Goal: Information Seeking & Learning: Learn about a topic

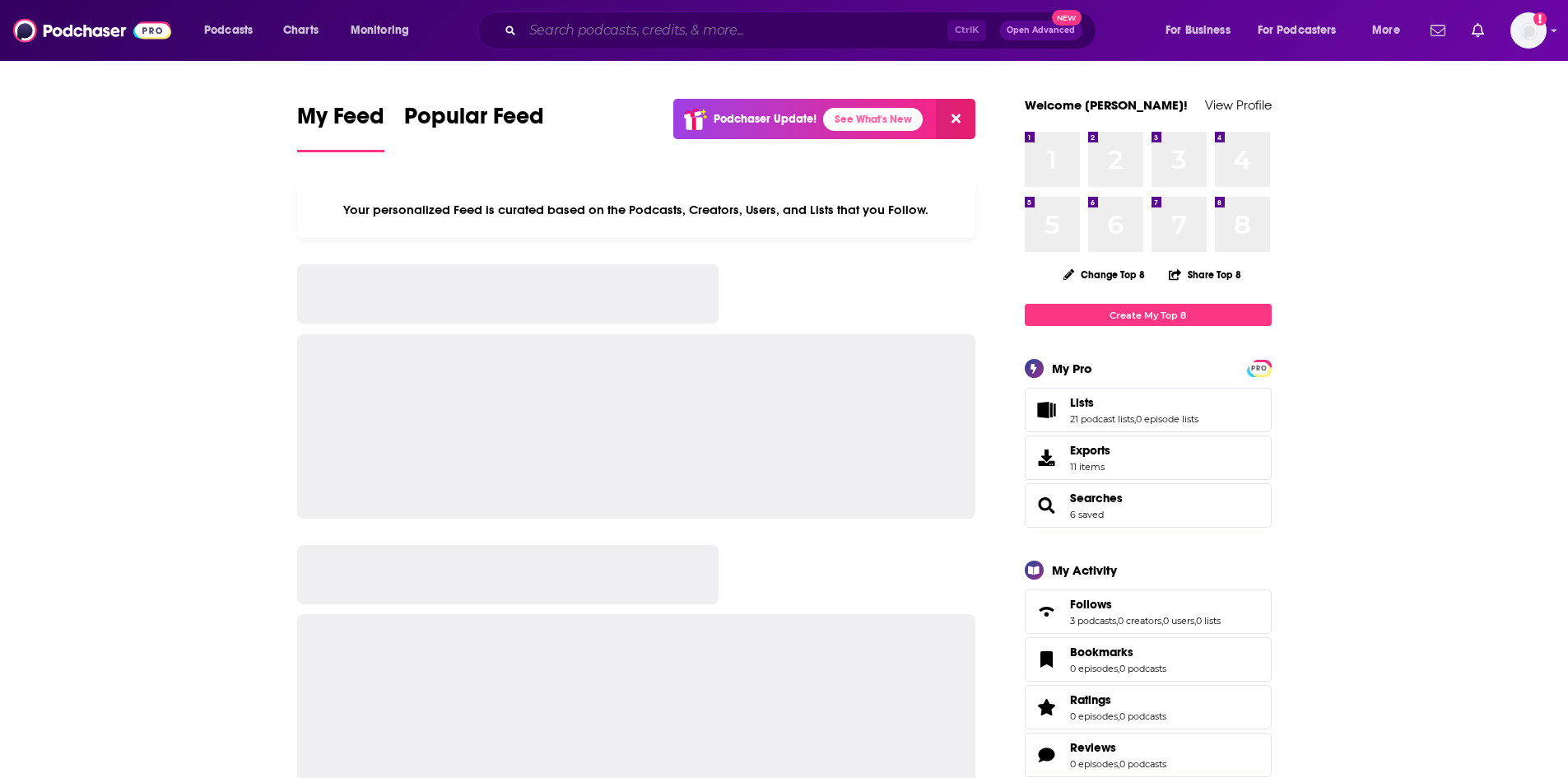
click at [584, 25] on input "Search podcasts, credits, & more..." at bounding box center [735, 30] width 425 height 26
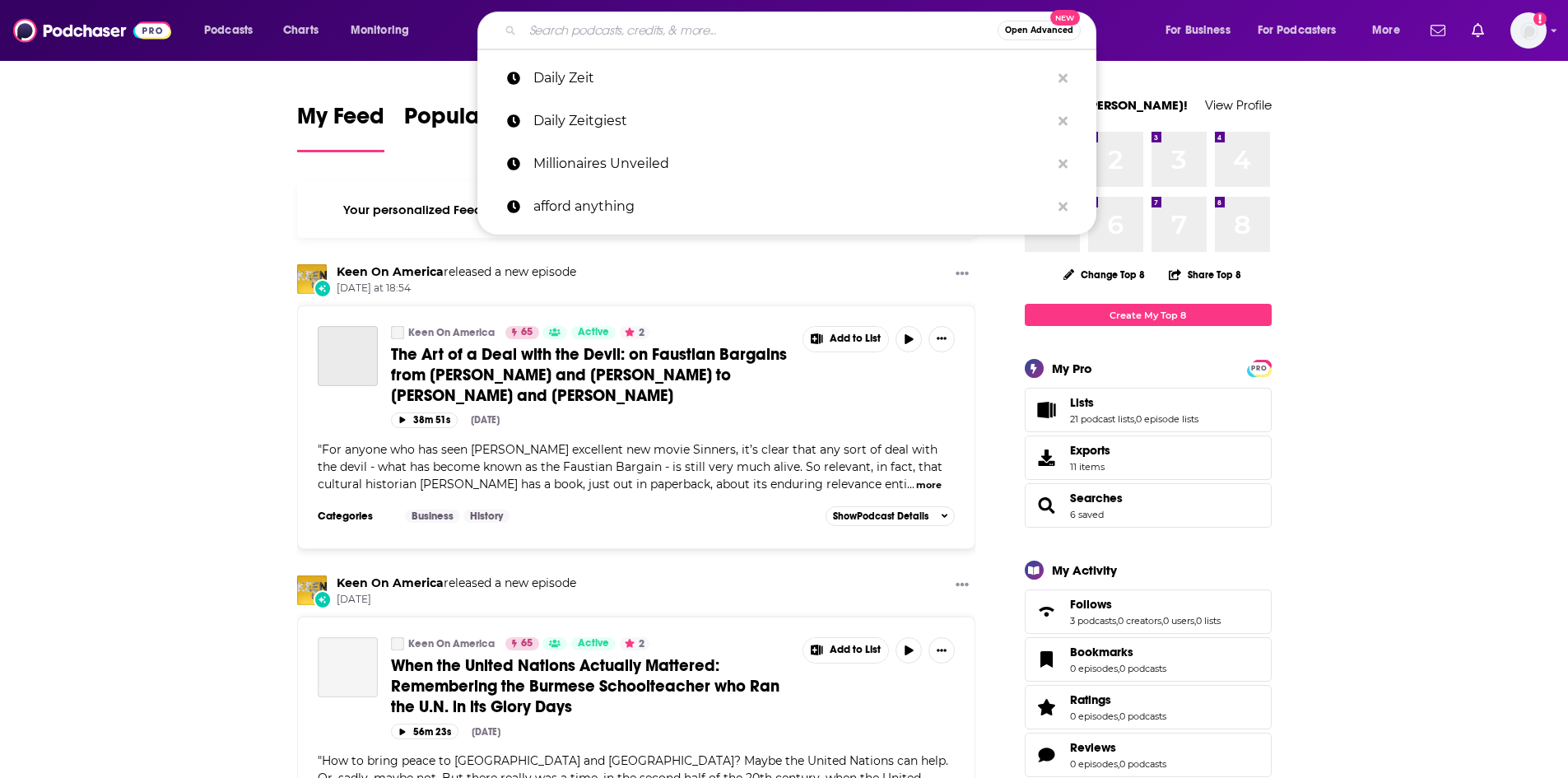
paste input "How To Be Awesome At Your Job"
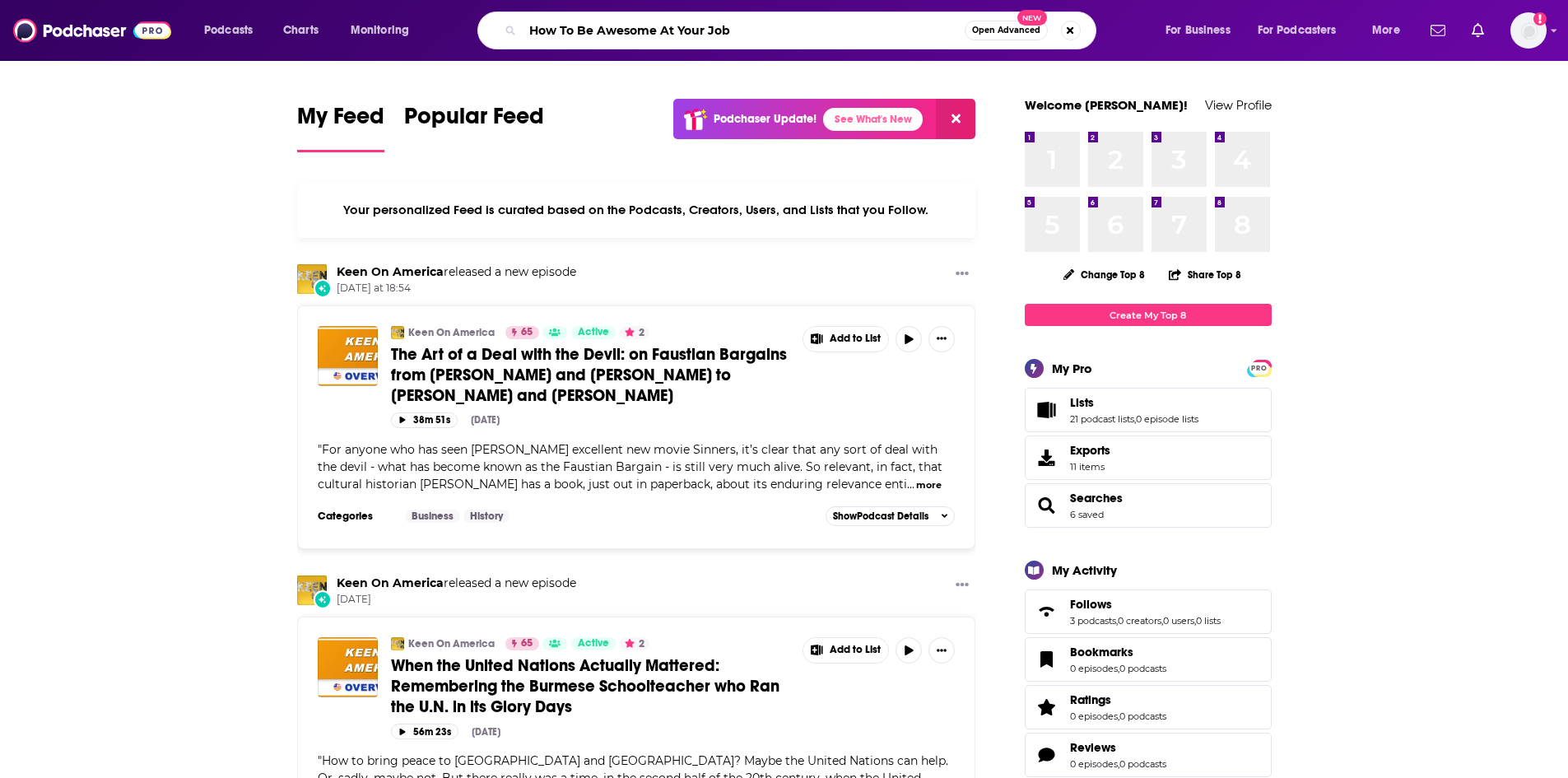
type input "How To Be Awesome At Your Job"
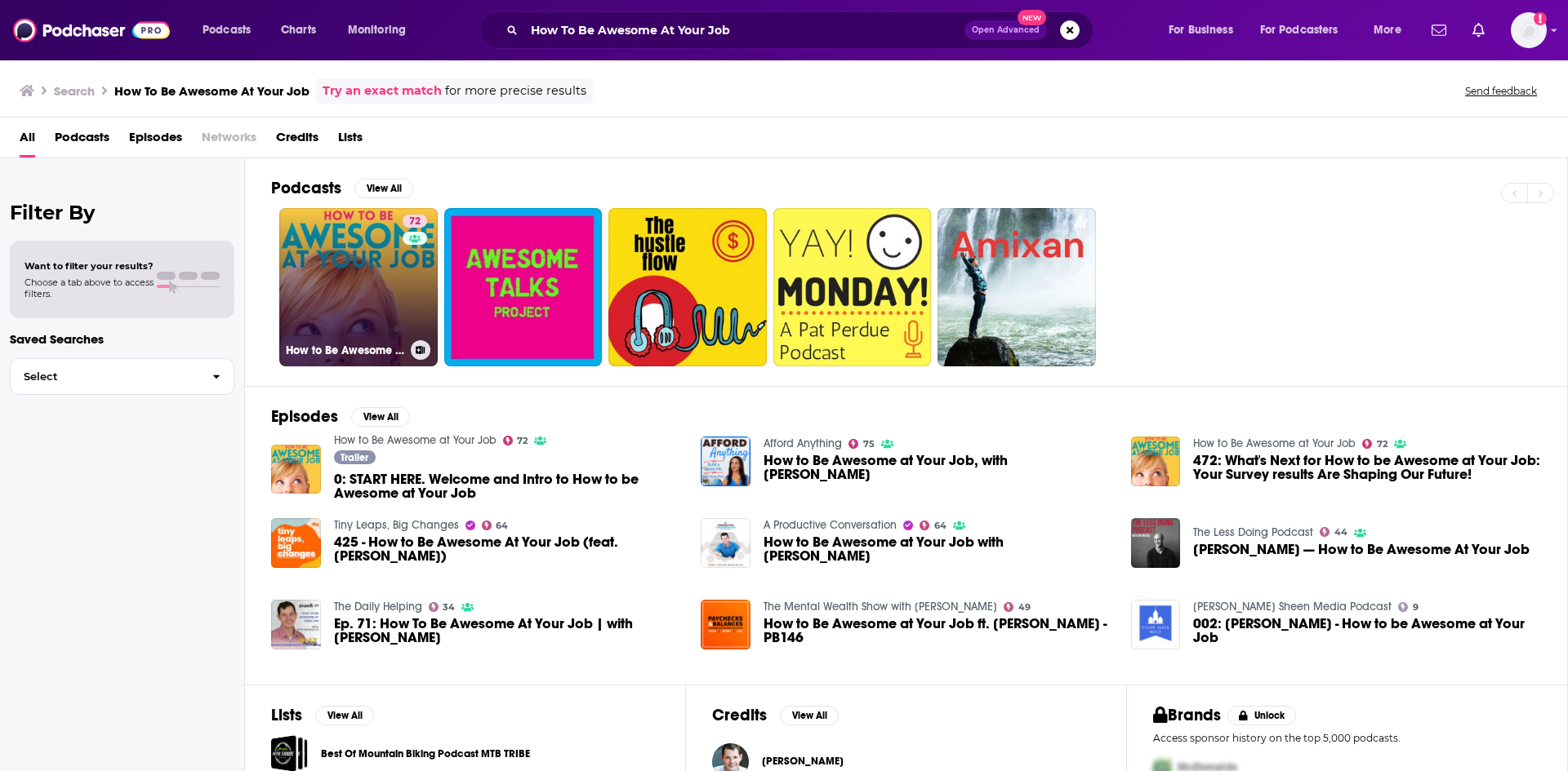
click at [349, 295] on link "72 How to Be Awesome at Your Job" at bounding box center [359, 287] width 159 height 159
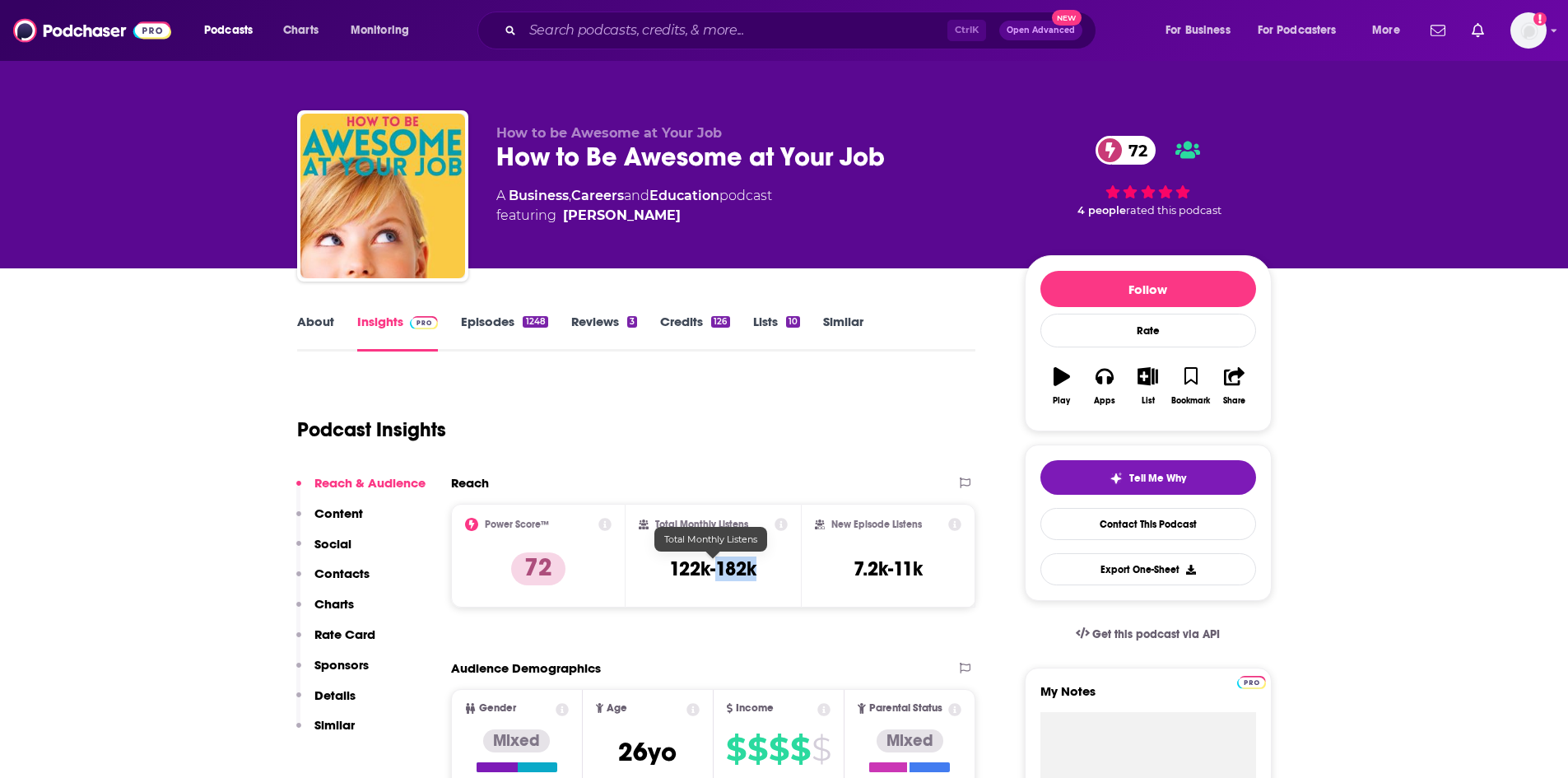
drag, startPoint x: 758, startPoint y: 573, endPoint x: 716, endPoint y: 570, distance: 42.1
click at [716, 570] on h3 "122k-182k" at bounding box center [713, 569] width 87 height 25
copy h3 "182k"
click at [321, 322] on link "About" at bounding box center [315, 333] width 37 height 38
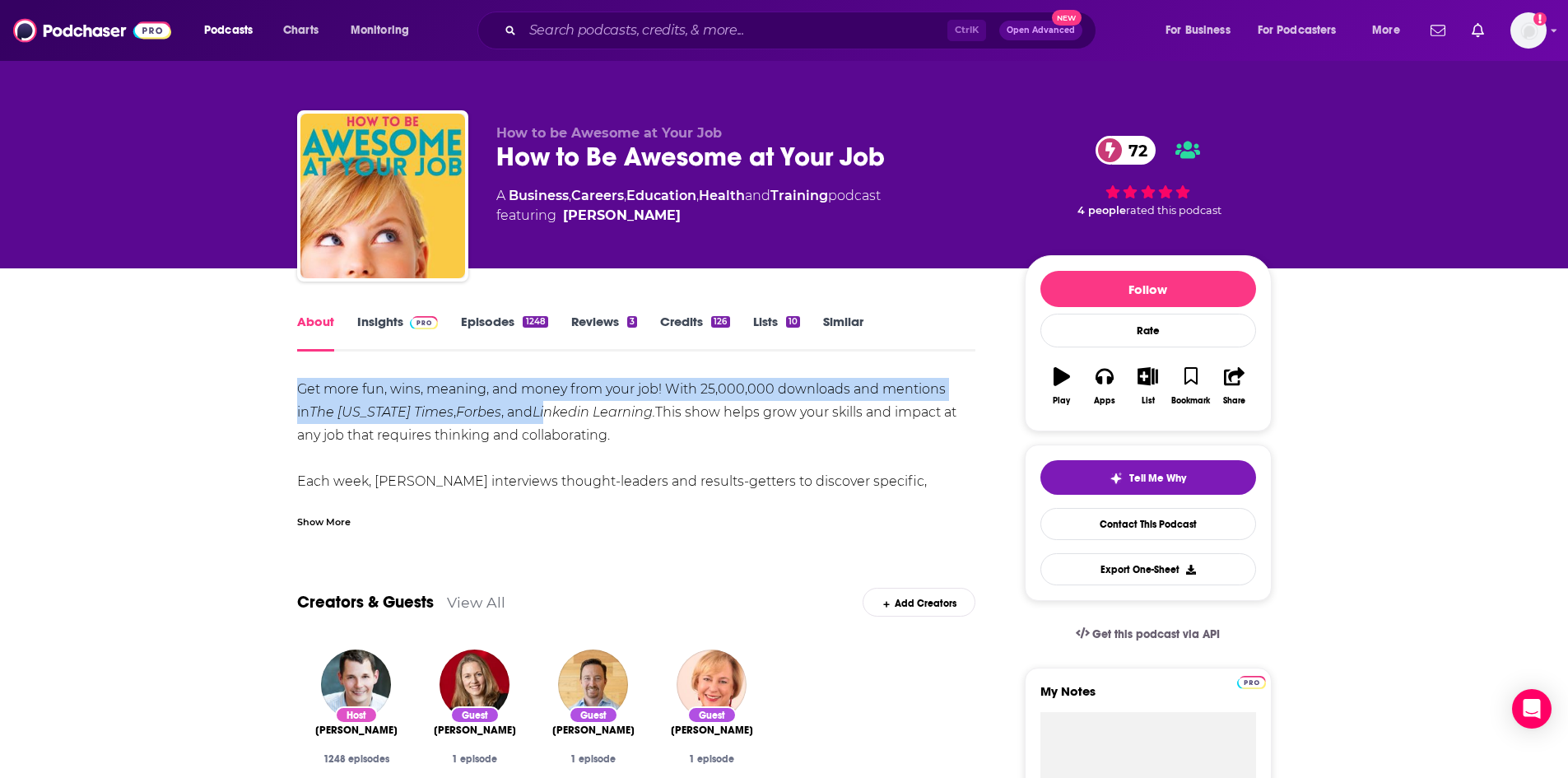
drag, startPoint x: 303, startPoint y: 391, endPoint x: 527, endPoint y: 421, distance: 226.0
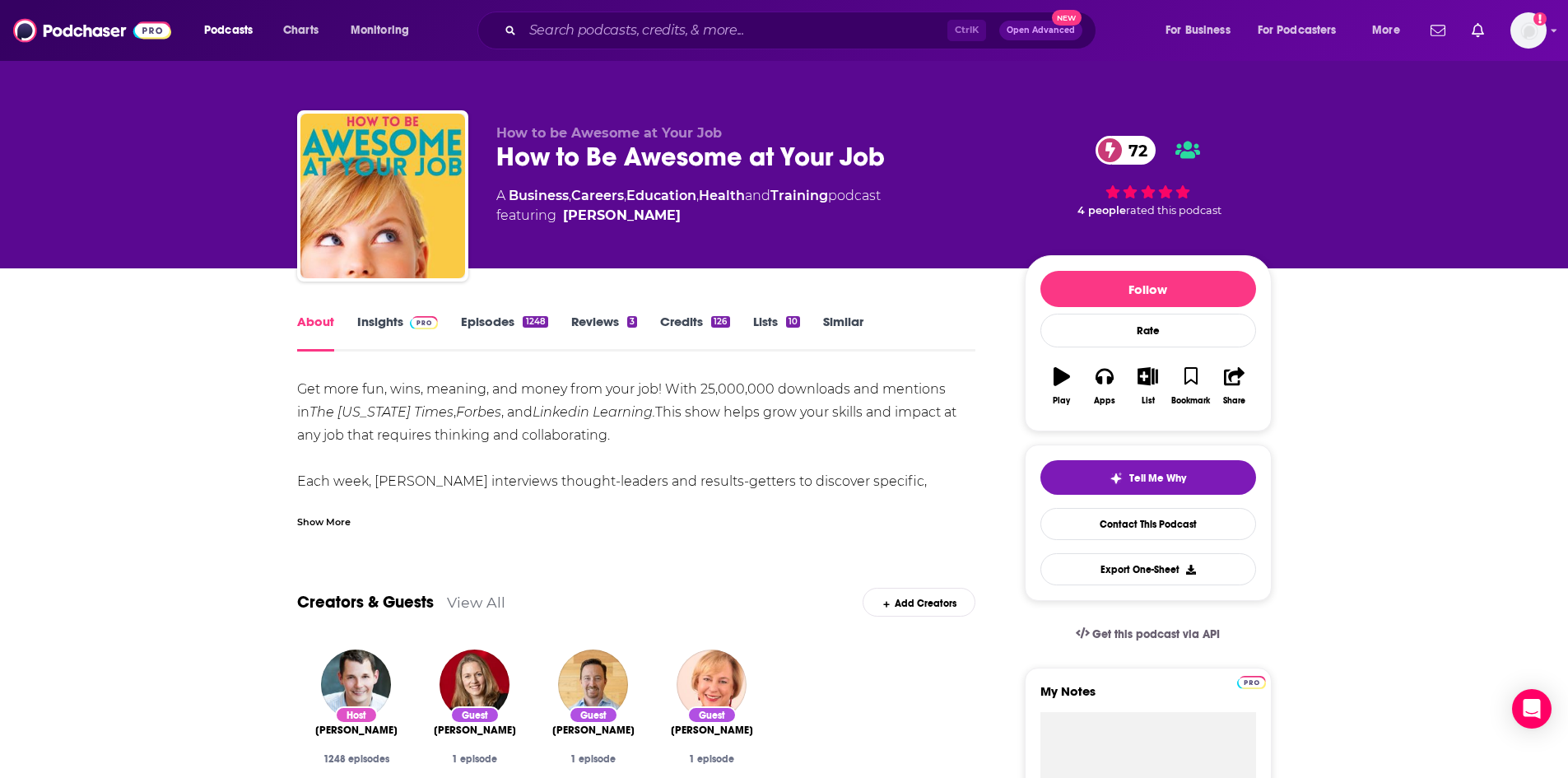
click at [322, 517] on div "Show More" at bounding box center [323, 521] width 54 height 15
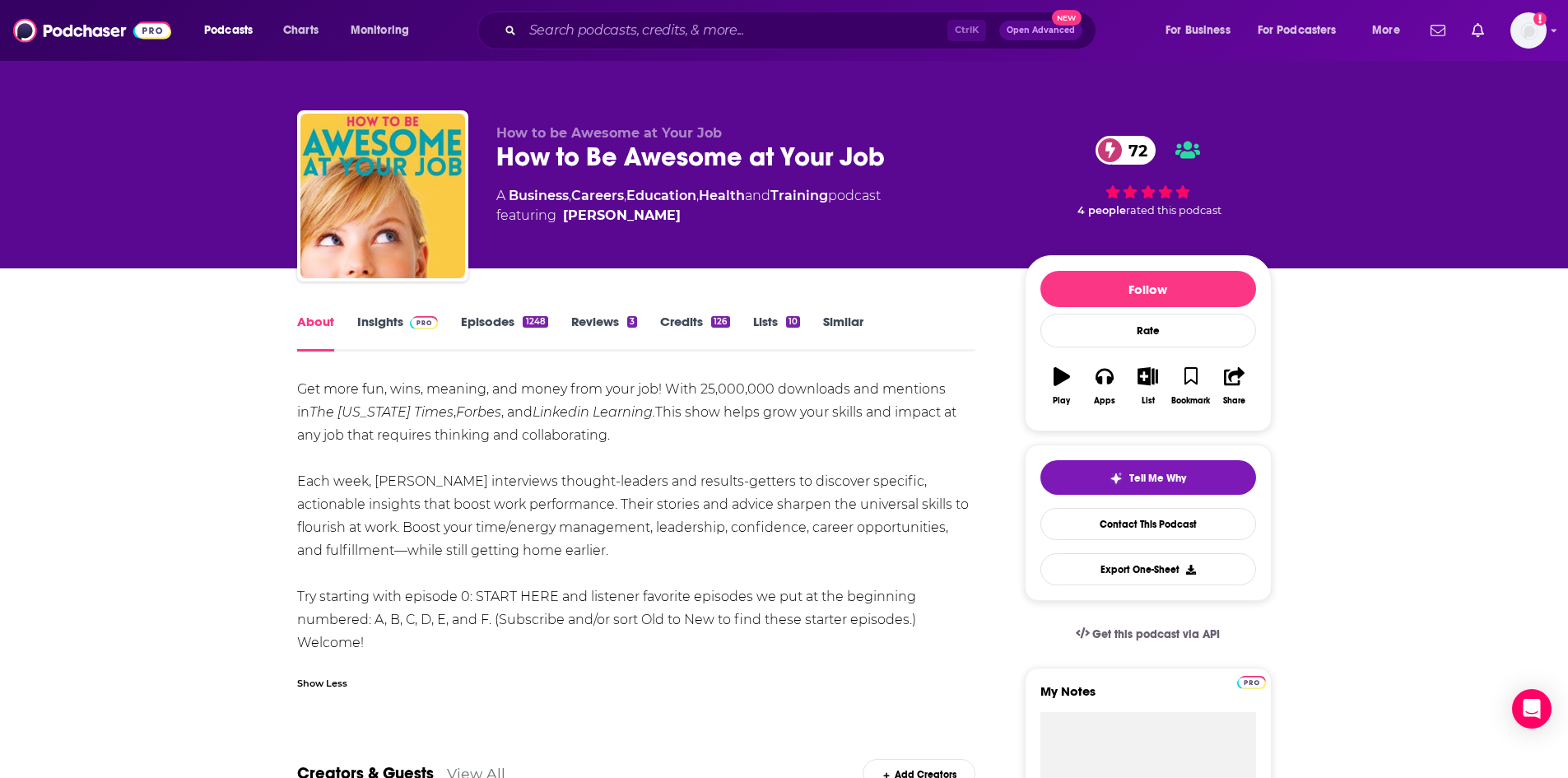
drag, startPoint x: 295, startPoint y: 387, endPoint x: 402, endPoint y: 634, distance: 269.2
copy div "Get more fun, wins, meaning, and money from your job! With 25,000,000 downloads…"
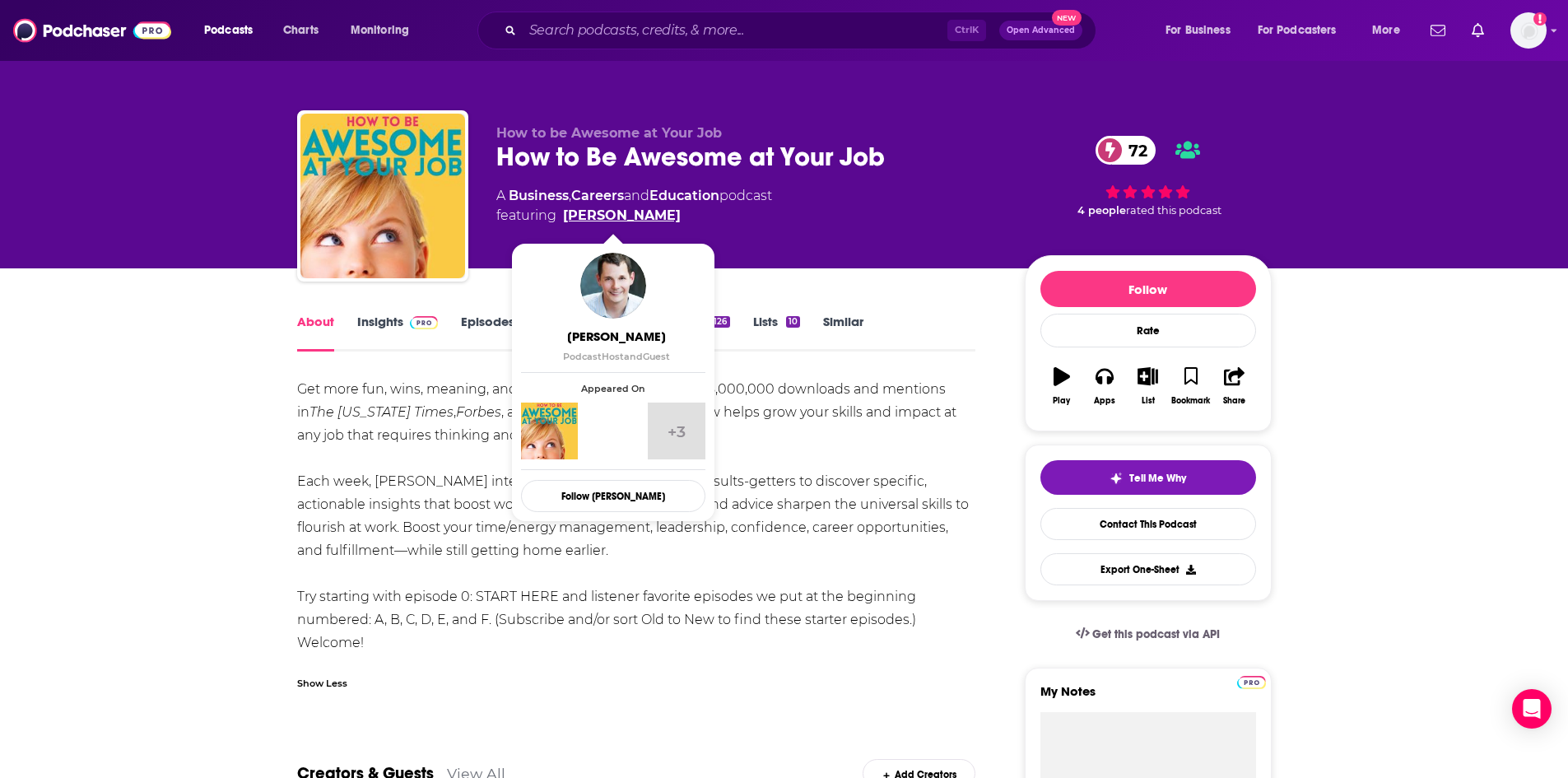
click at [657, 215] on link "[PERSON_NAME]" at bounding box center [622, 216] width 118 height 20
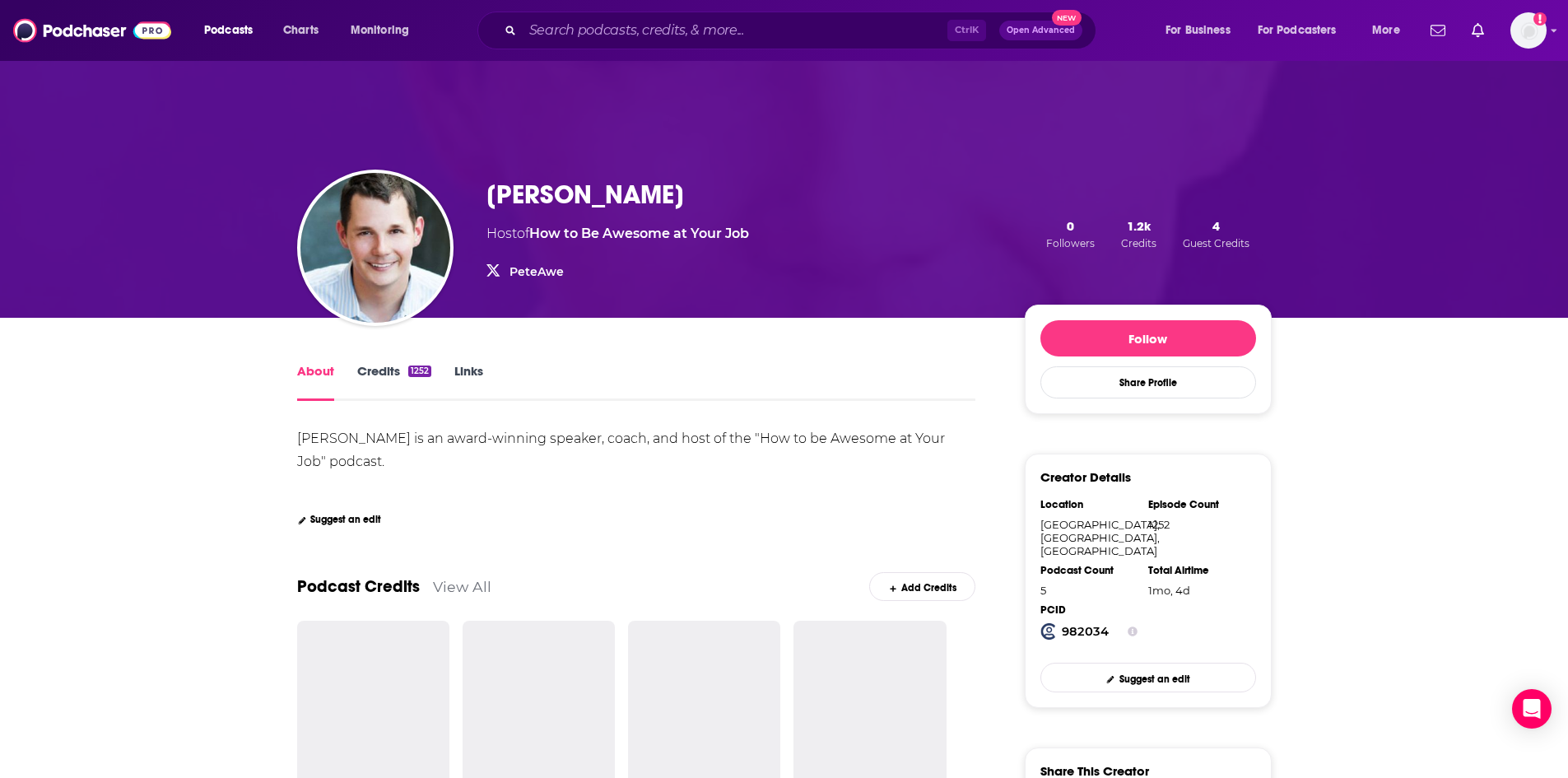
drag, startPoint x: 361, startPoint y: 457, endPoint x: 287, endPoint y: 440, distance: 75.9
copy div "[PERSON_NAME] is an award-winning speaker, coach, and host of the "How to be Aw…"
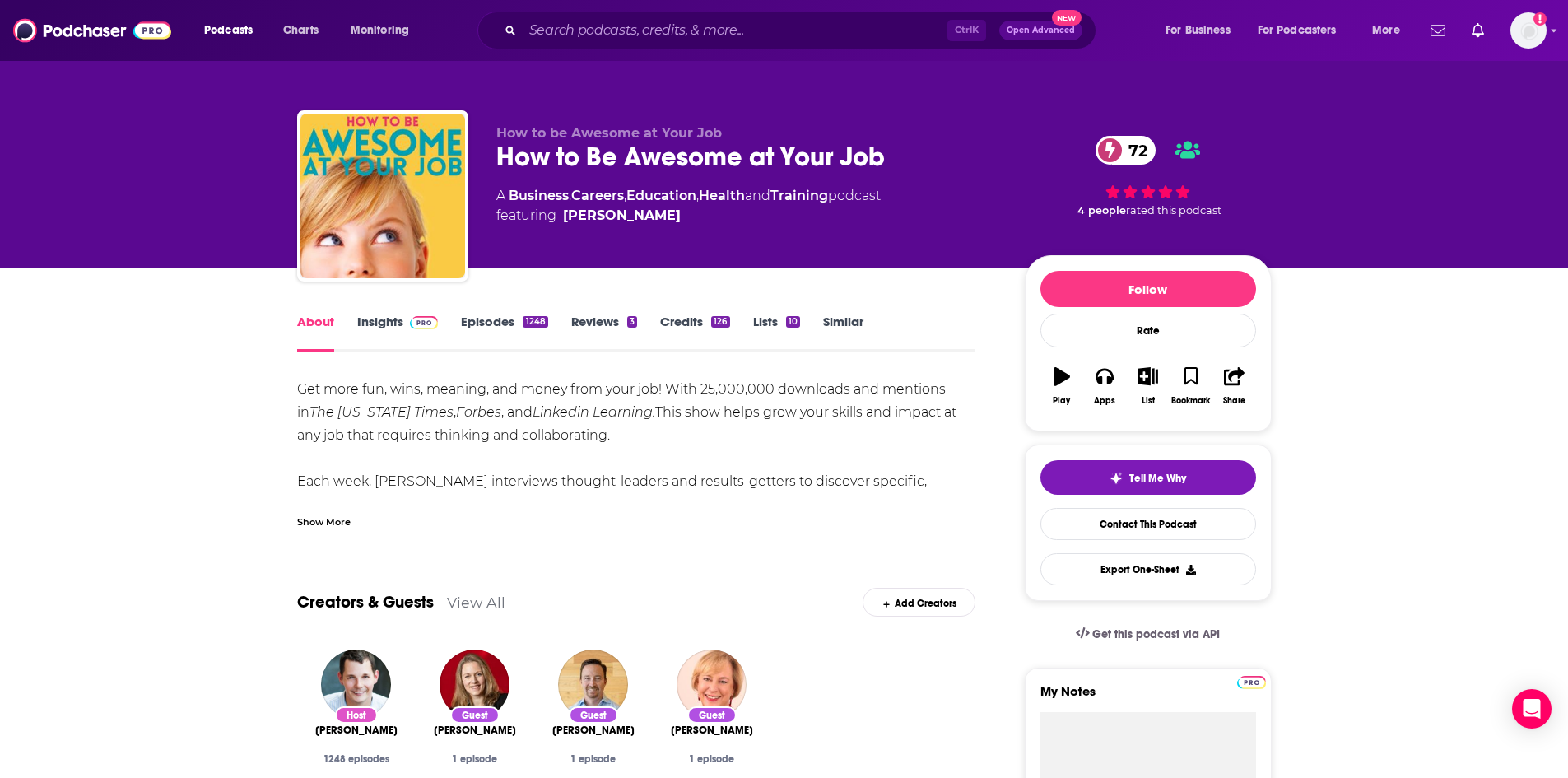
click at [380, 328] on link "Insights" at bounding box center [398, 333] width 82 height 38
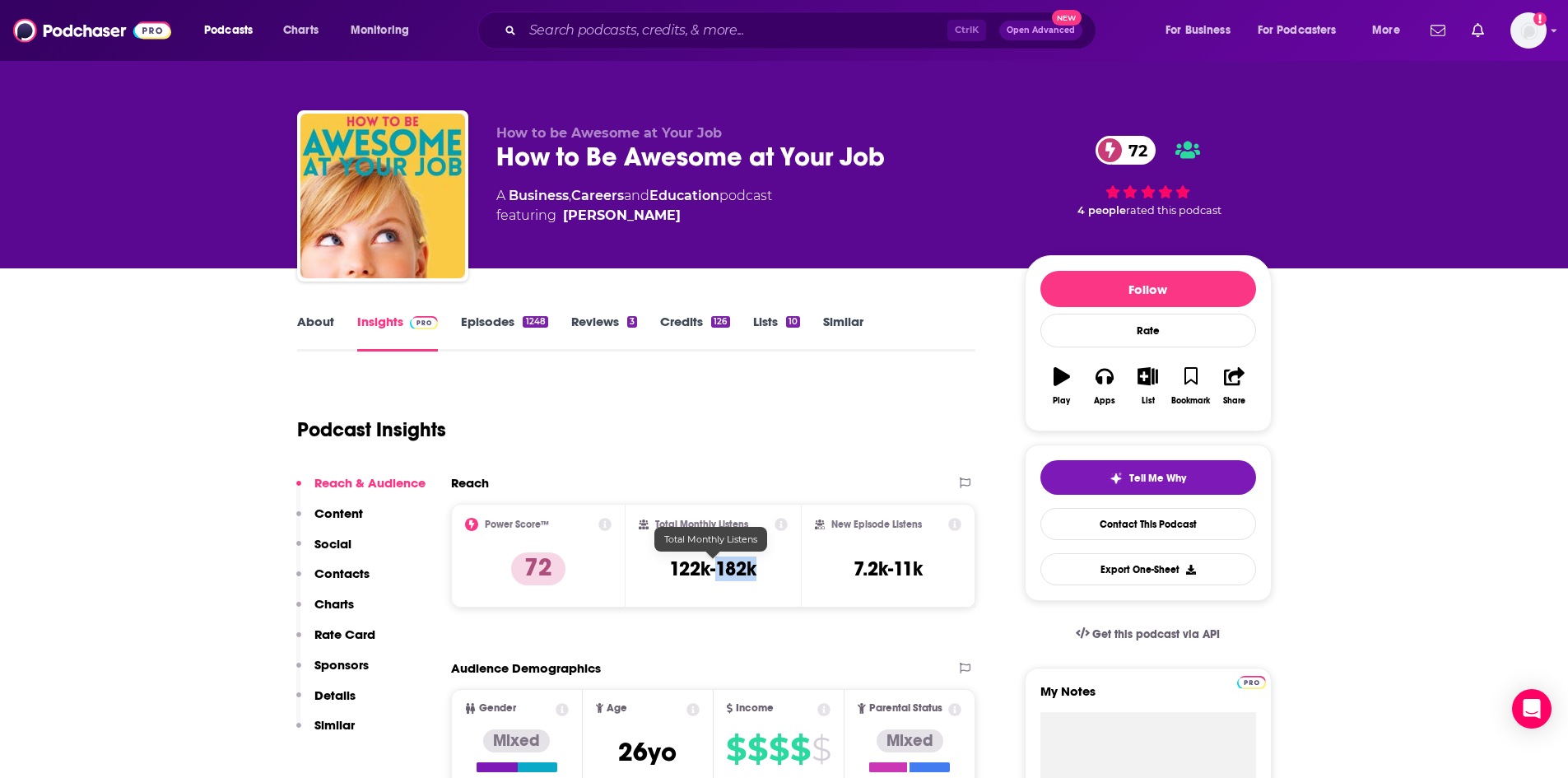
drag, startPoint x: 764, startPoint y: 572, endPoint x: 716, endPoint y: 568, distance: 48.2
click at [716, 568] on div "Total Monthly Listens 122k-182k" at bounding box center [713, 555] width 149 height 75
copy h3 "182k"
click at [678, 37] on input "Search podcasts, credits, & more..." at bounding box center [735, 30] width 425 height 26
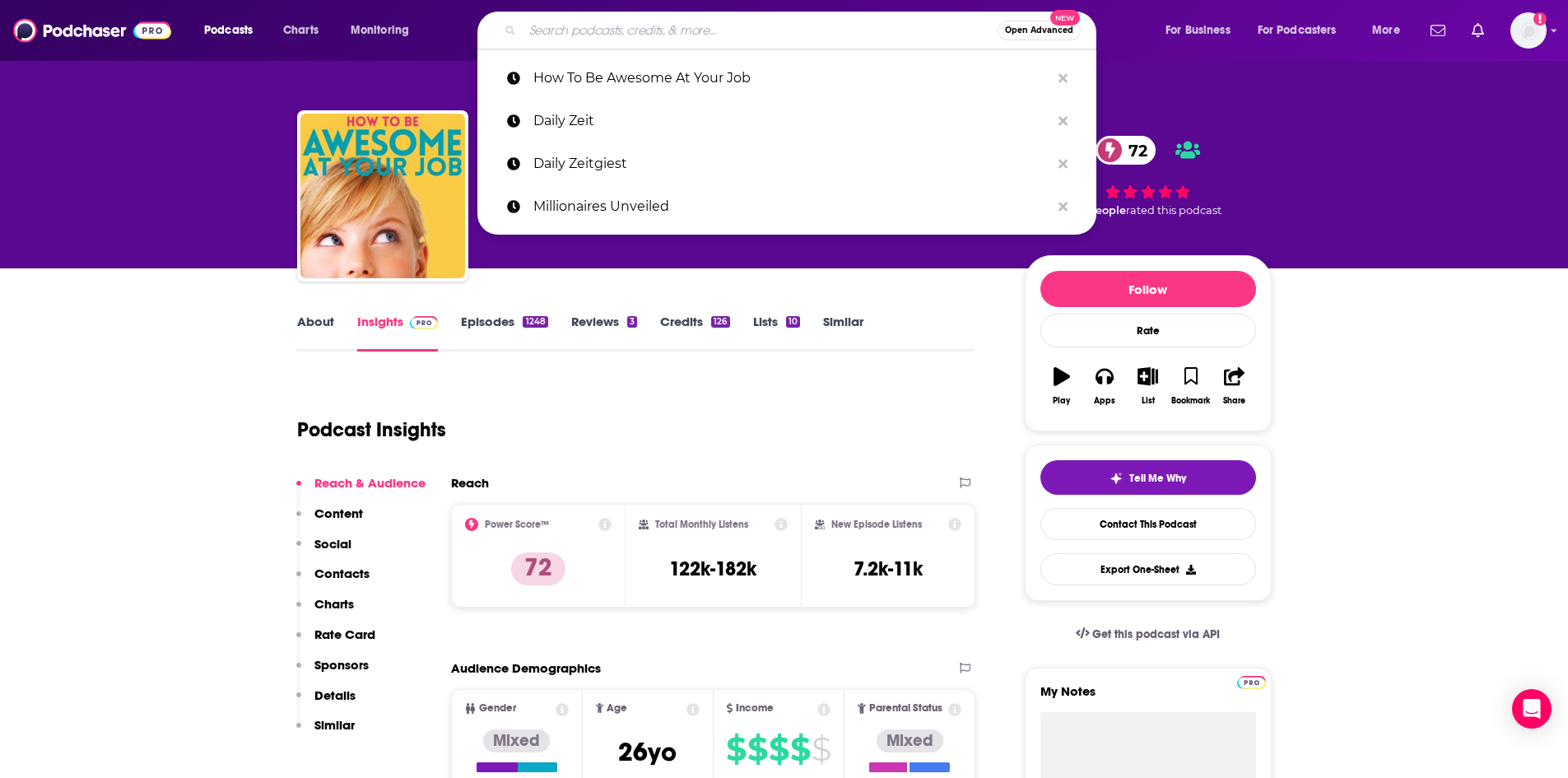
paste input "Rock Camp: The Podcast"
type input "Rock Camp: The Podcast"
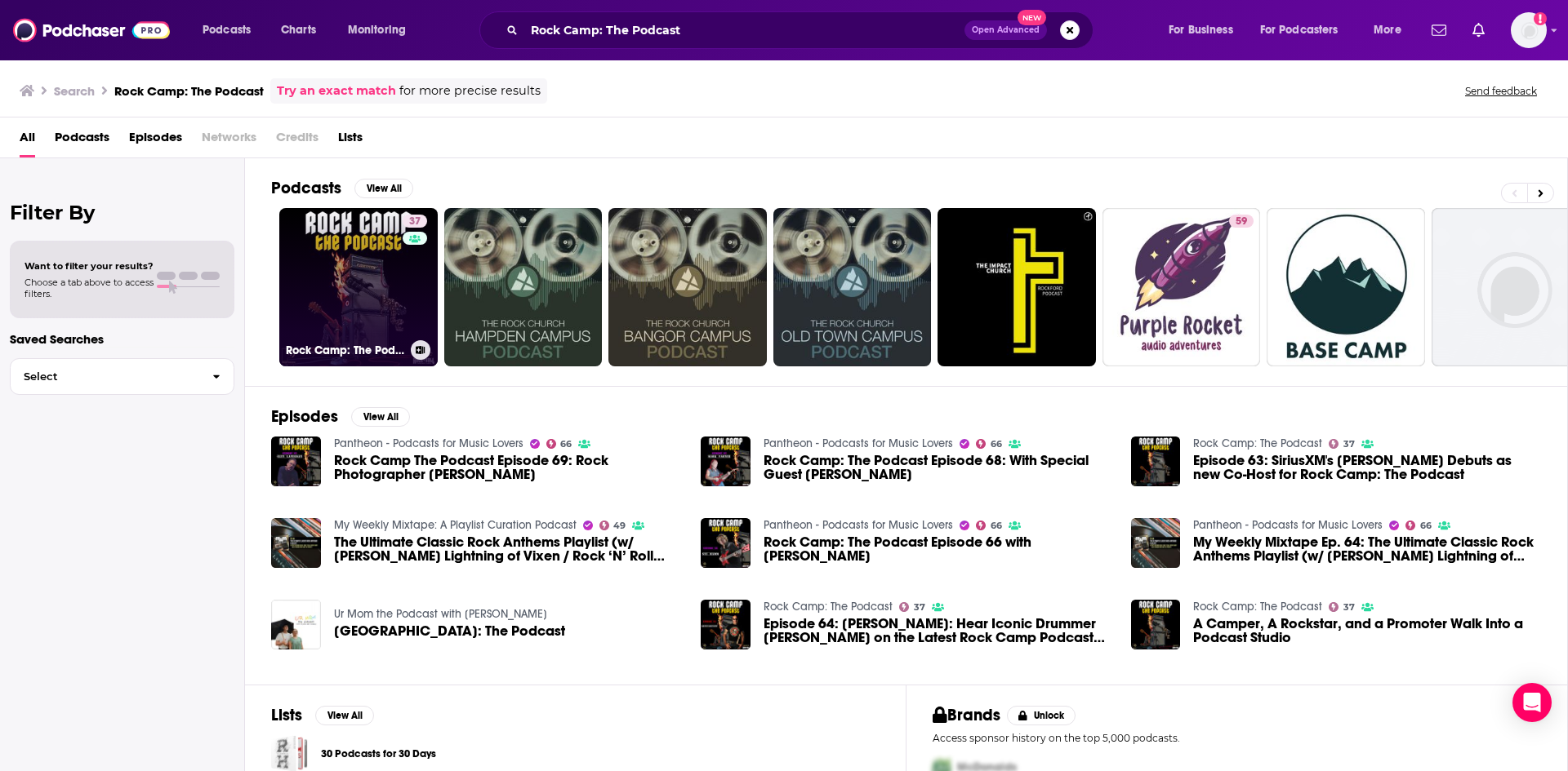
click at [345, 275] on link "37 Rock Camp: The Podcast" at bounding box center [359, 287] width 159 height 159
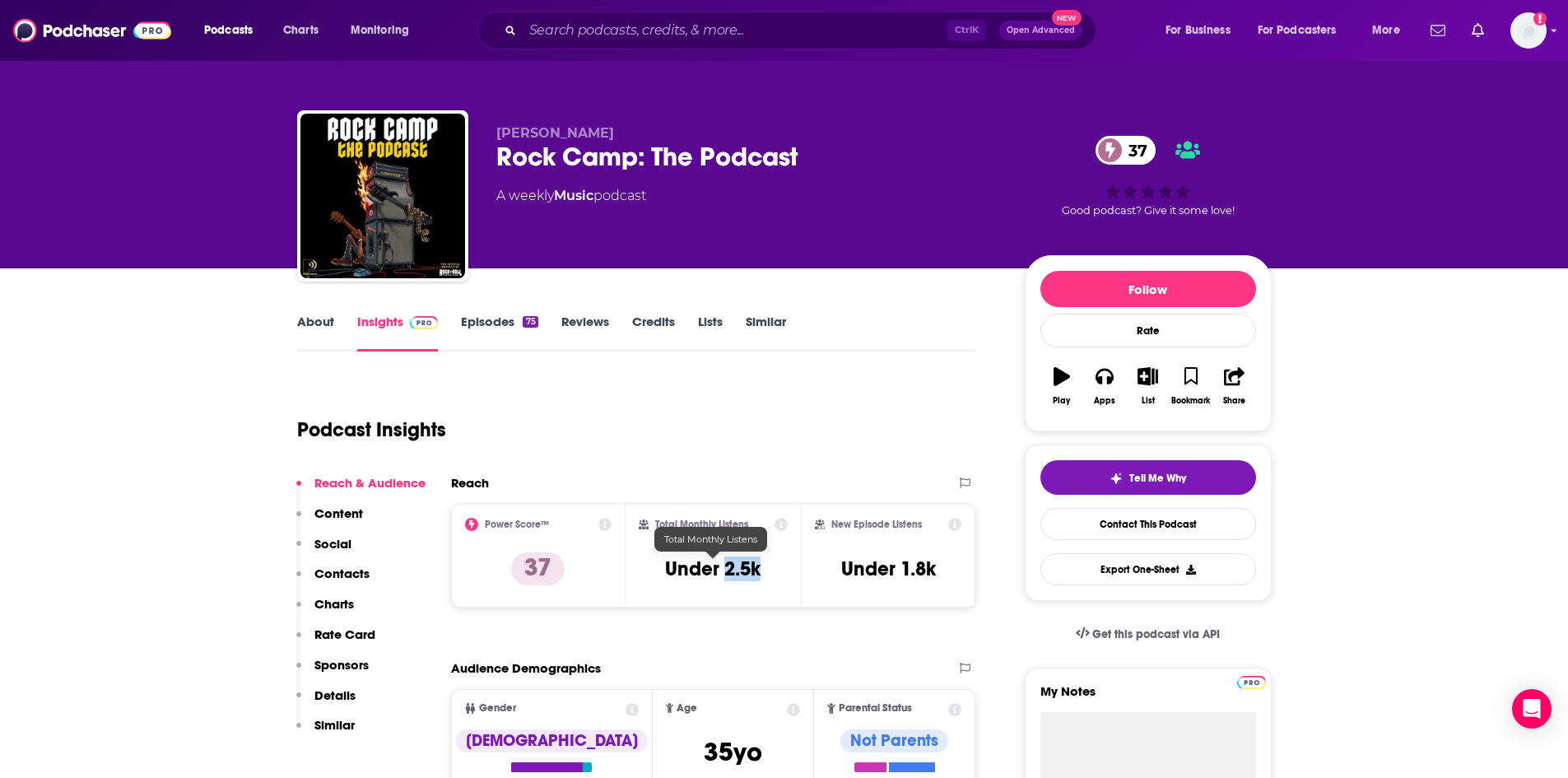
drag, startPoint x: 767, startPoint y: 574, endPoint x: 726, endPoint y: 574, distance: 41.0
click at [726, 574] on div "Total Monthly Listens Under 2.5k" at bounding box center [713, 555] width 149 height 75
copy h3 "2.5k"
click at [576, 30] on input "Search podcasts, credits, & more..." at bounding box center [735, 30] width 425 height 26
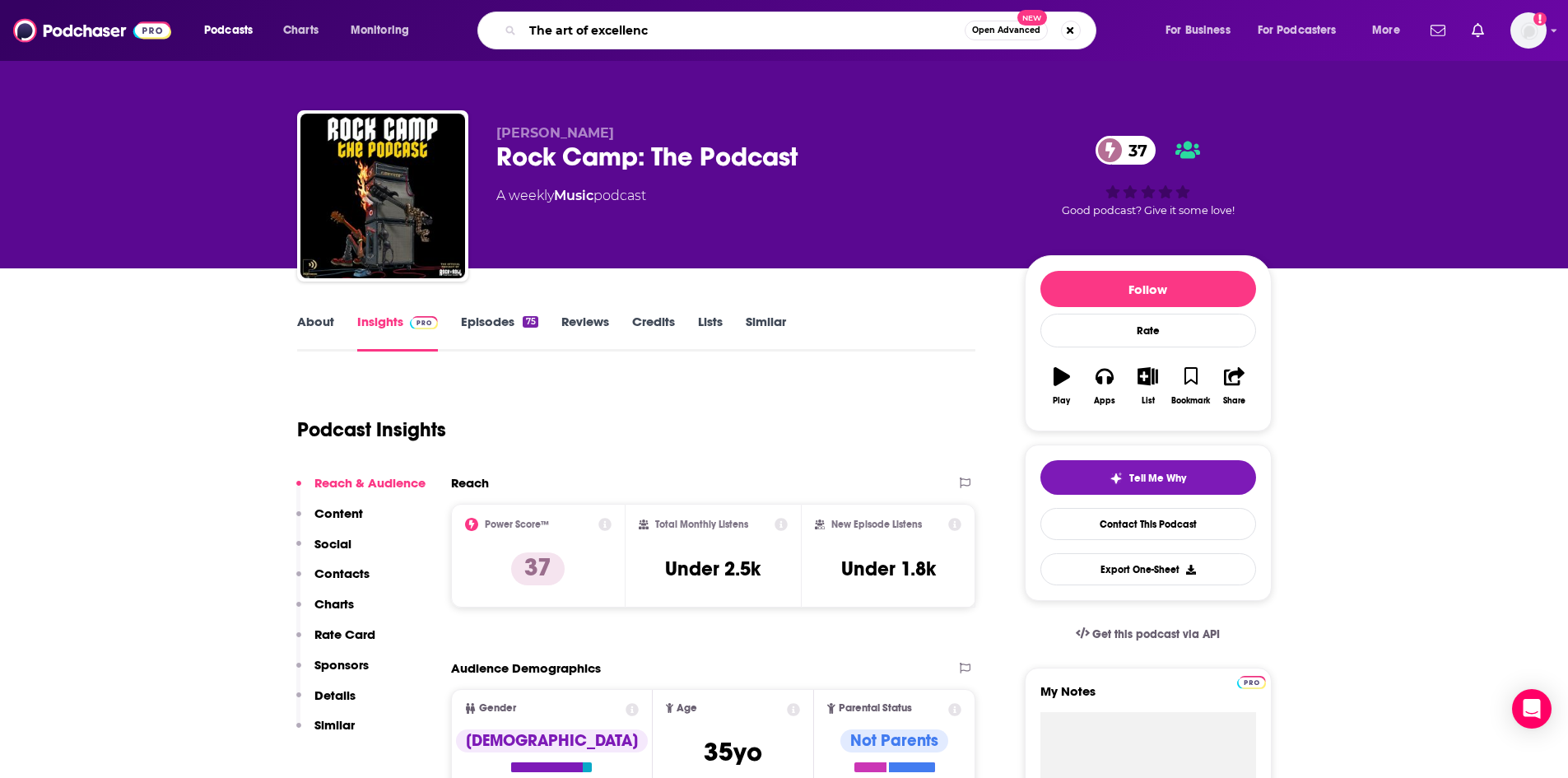
type input "The art of excellence"
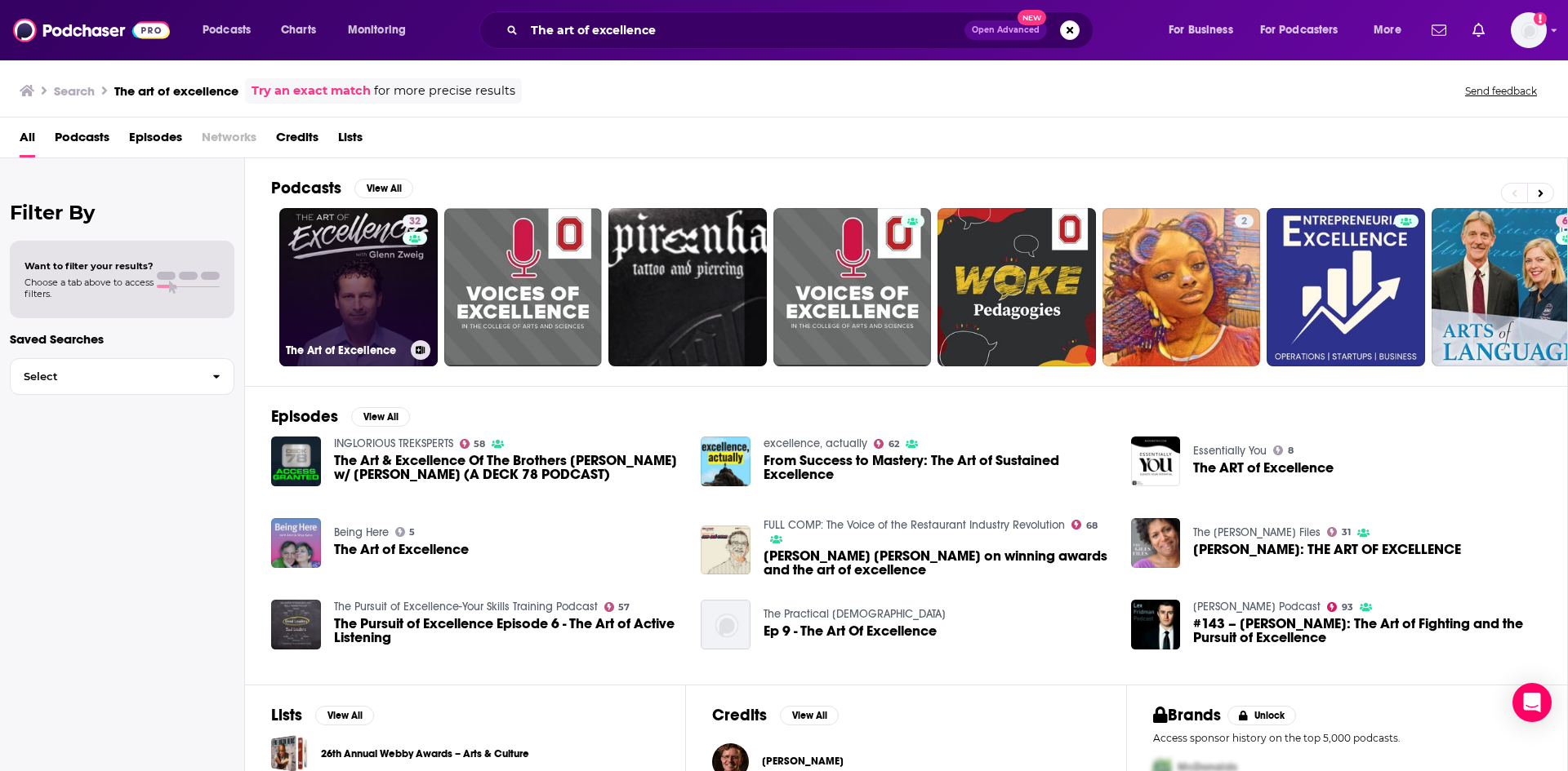
click at [363, 302] on link "32 The Art of Excellence" at bounding box center [359, 287] width 159 height 159
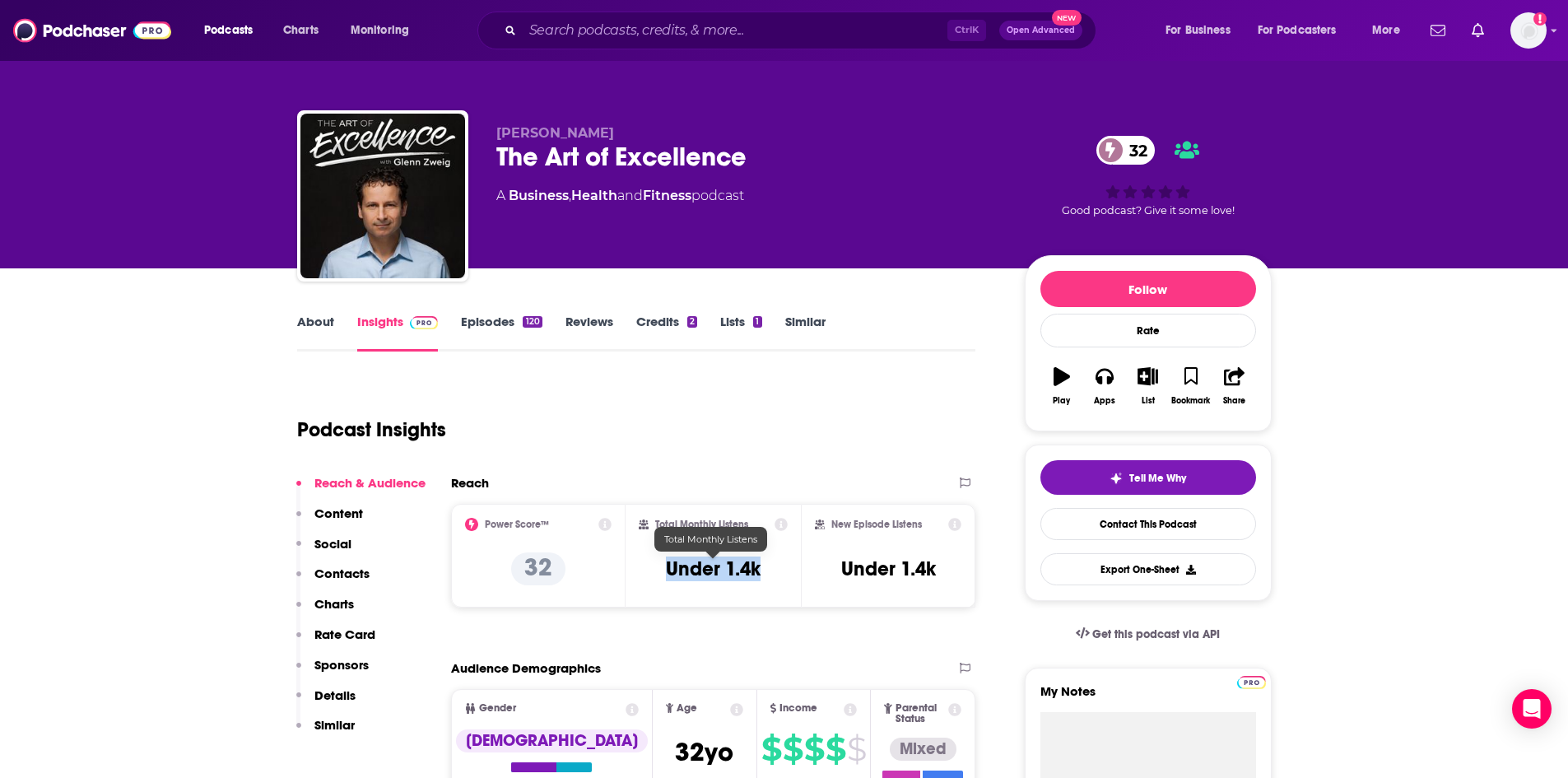
drag, startPoint x: 769, startPoint y: 573, endPoint x: 663, endPoint y: 573, distance: 106.0
click at [663, 573] on div "Total Monthly Listens Under 1.4k" at bounding box center [713, 555] width 149 height 75
copy h3 "Under 1.4k"
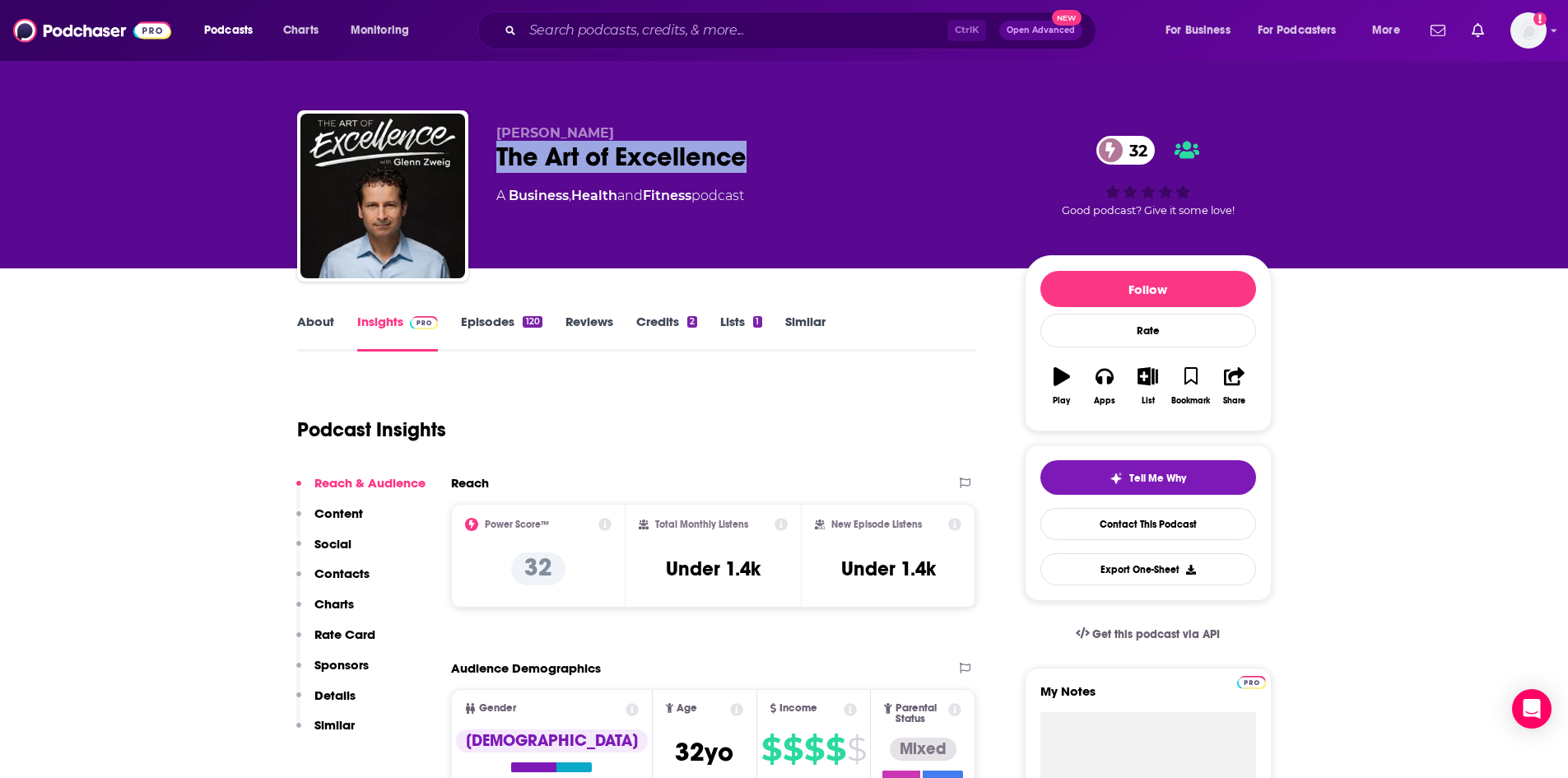
drag, startPoint x: 755, startPoint y: 155, endPoint x: 495, endPoint y: 159, distance: 260.0
click at [495, 159] on div "[PERSON_NAME] The Art of Excellence 32 A Business , Health and Fitness podcast …" at bounding box center [784, 199] width 975 height 178
copy h2 "The Art of Excellence"
click at [311, 319] on link "About" at bounding box center [315, 333] width 37 height 38
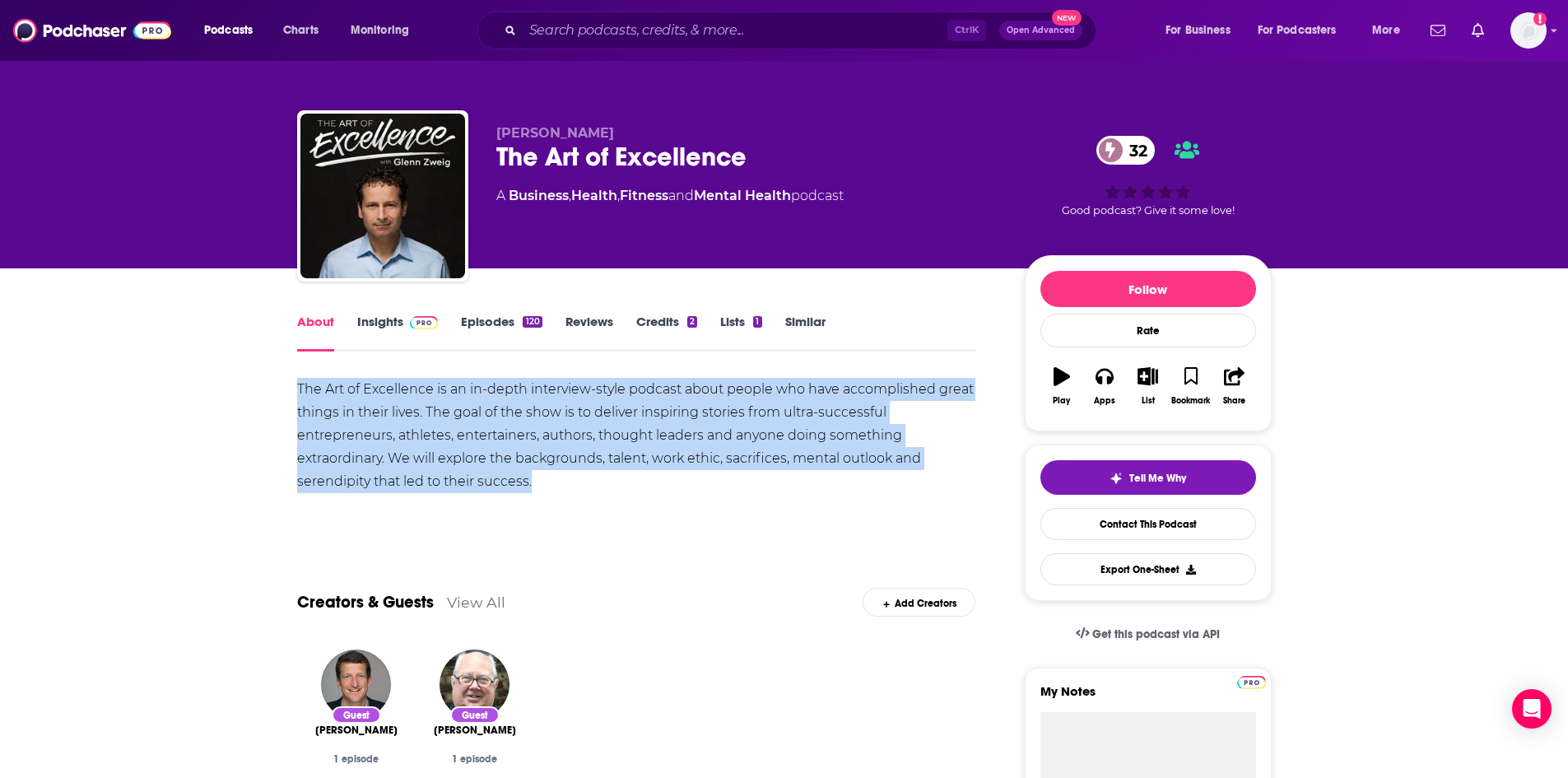
drag, startPoint x: 299, startPoint y: 387, endPoint x: 539, endPoint y: 485, distance: 259.2
click at [539, 485] on div "The Art of Excellence is an in-depth interview-style podcast about people who h…" at bounding box center [637, 435] width 680 height 115
copy div "The Art of Excellence is an in-depth interview-style podcast about people who h…"
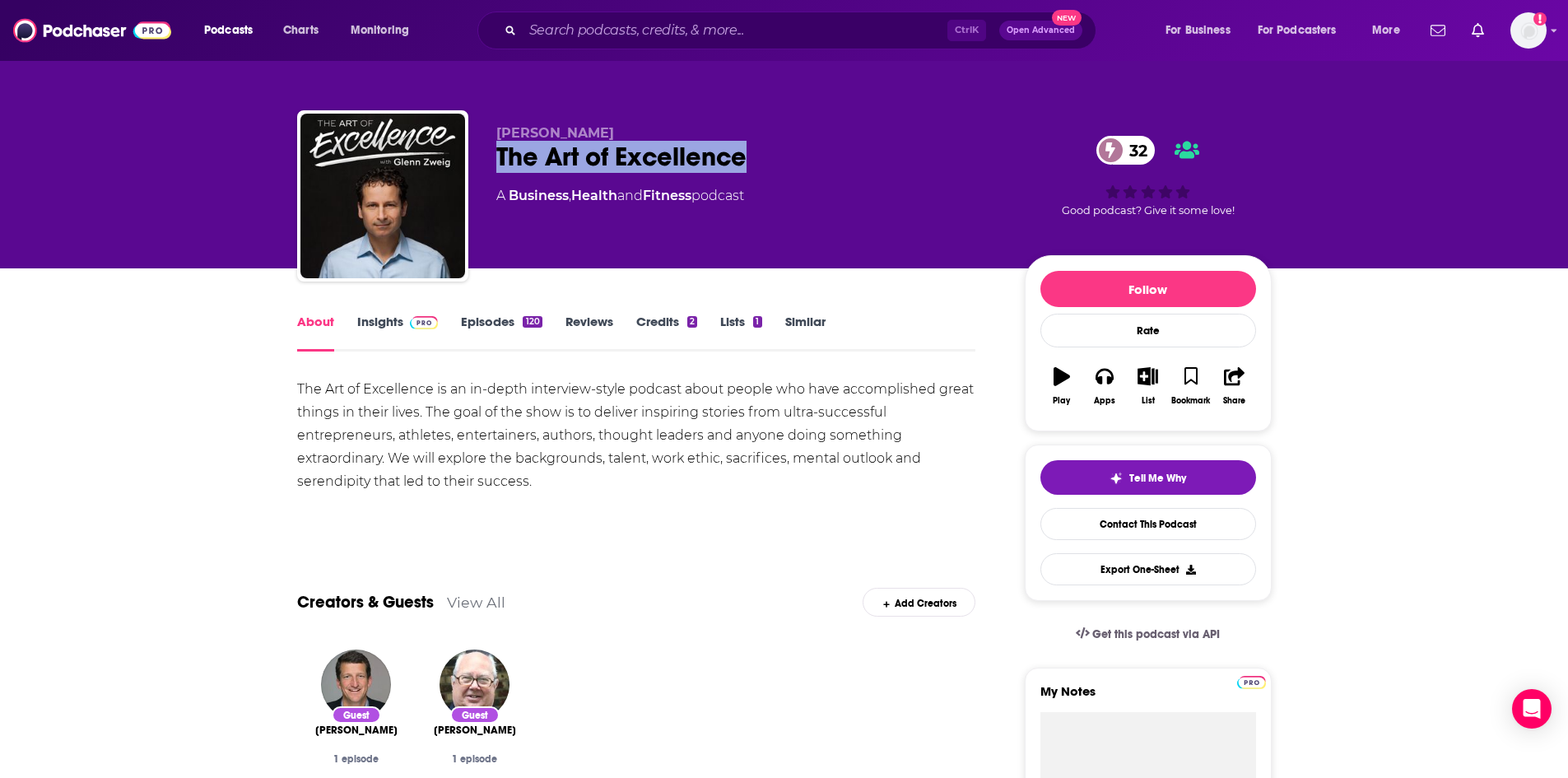
drag, startPoint x: 758, startPoint y: 155, endPoint x: 485, endPoint y: 146, distance: 273.1
click at [485, 146] on div "[PERSON_NAME] The Art of Excellence 32 A Business , Health and Fitness podcast …" at bounding box center [784, 199] width 975 height 178
copy h1 "The Art of Excellence"
click at [373, 324] on link "Insights" at bounding box center [398, 333] width 82 height 38
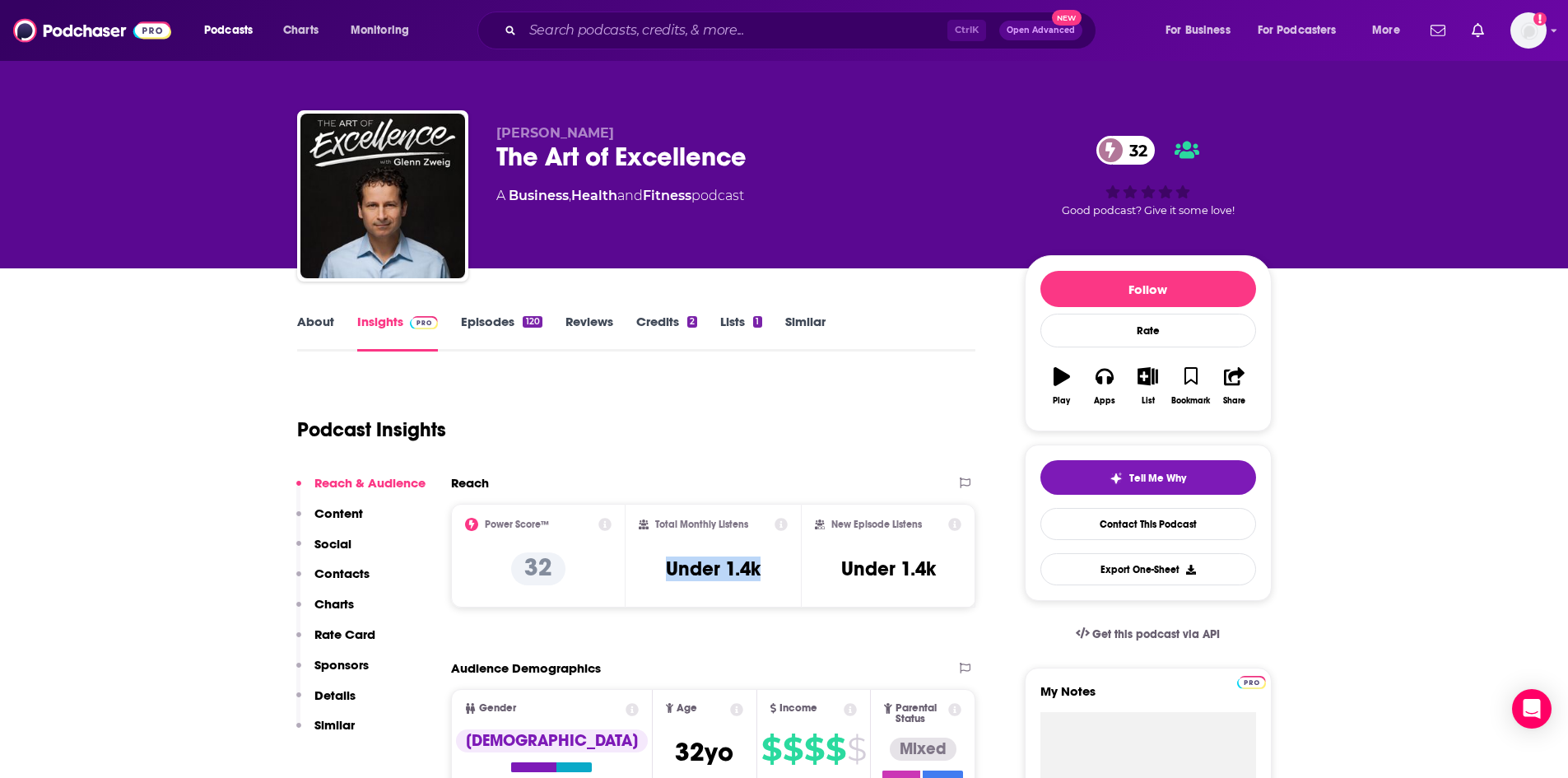
drag, startPoint x: 765, startPoint y: 569, endPoint x: 663, endPoint y: 569, distance: 102.0
click at [663, 569] on div "Total Monthly Listens Under 1.4k" at bounding box center [713, 555] width 149 height 75
copy h3 "Under 1.4k"
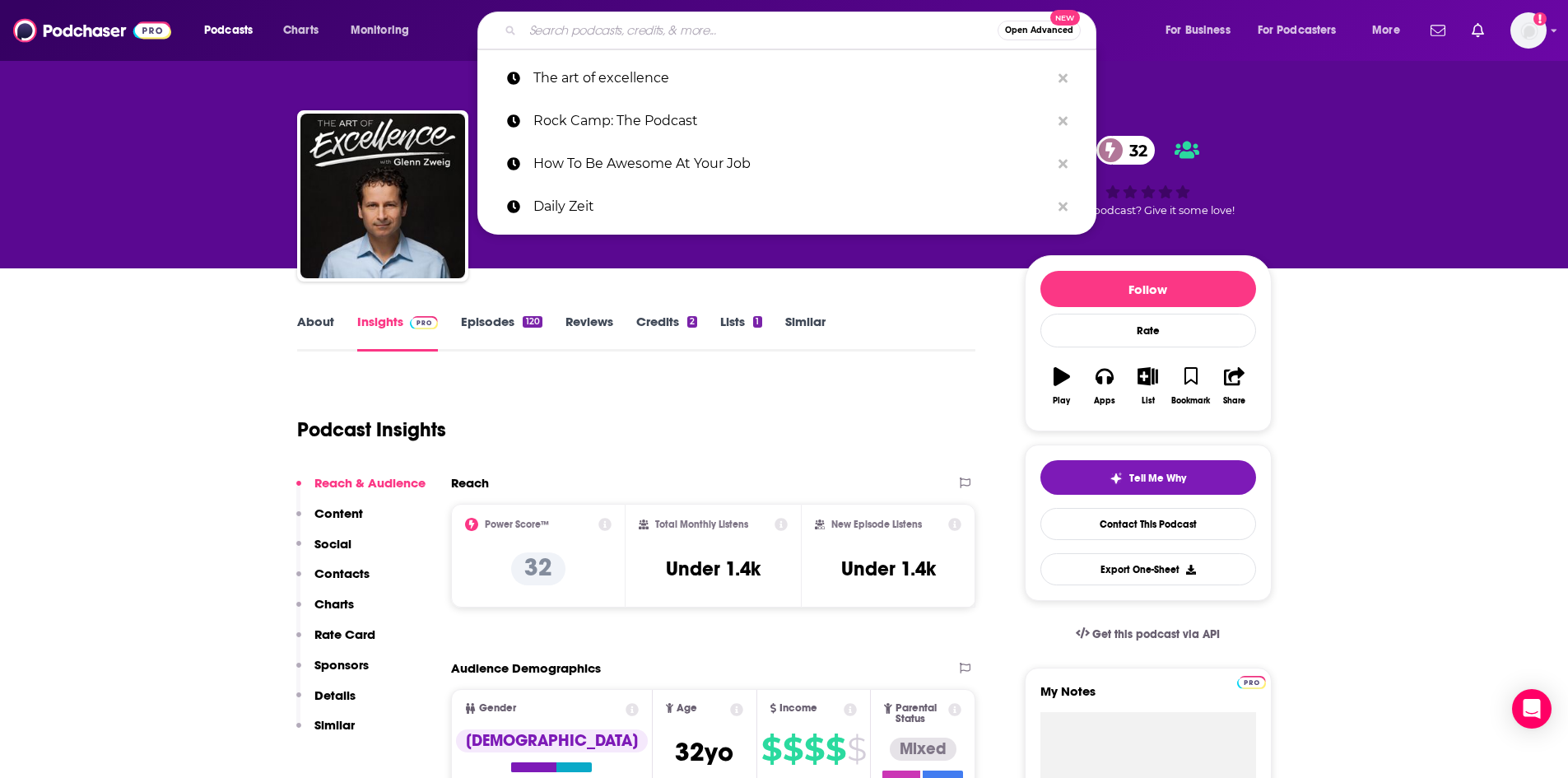
click at [565, 38] on input "Search podcasts, credits, & more..." at bounding box center [759, 30] width 475 height 26
paste input "Ever Forward Radio"
type input "Ever Forward Radio"
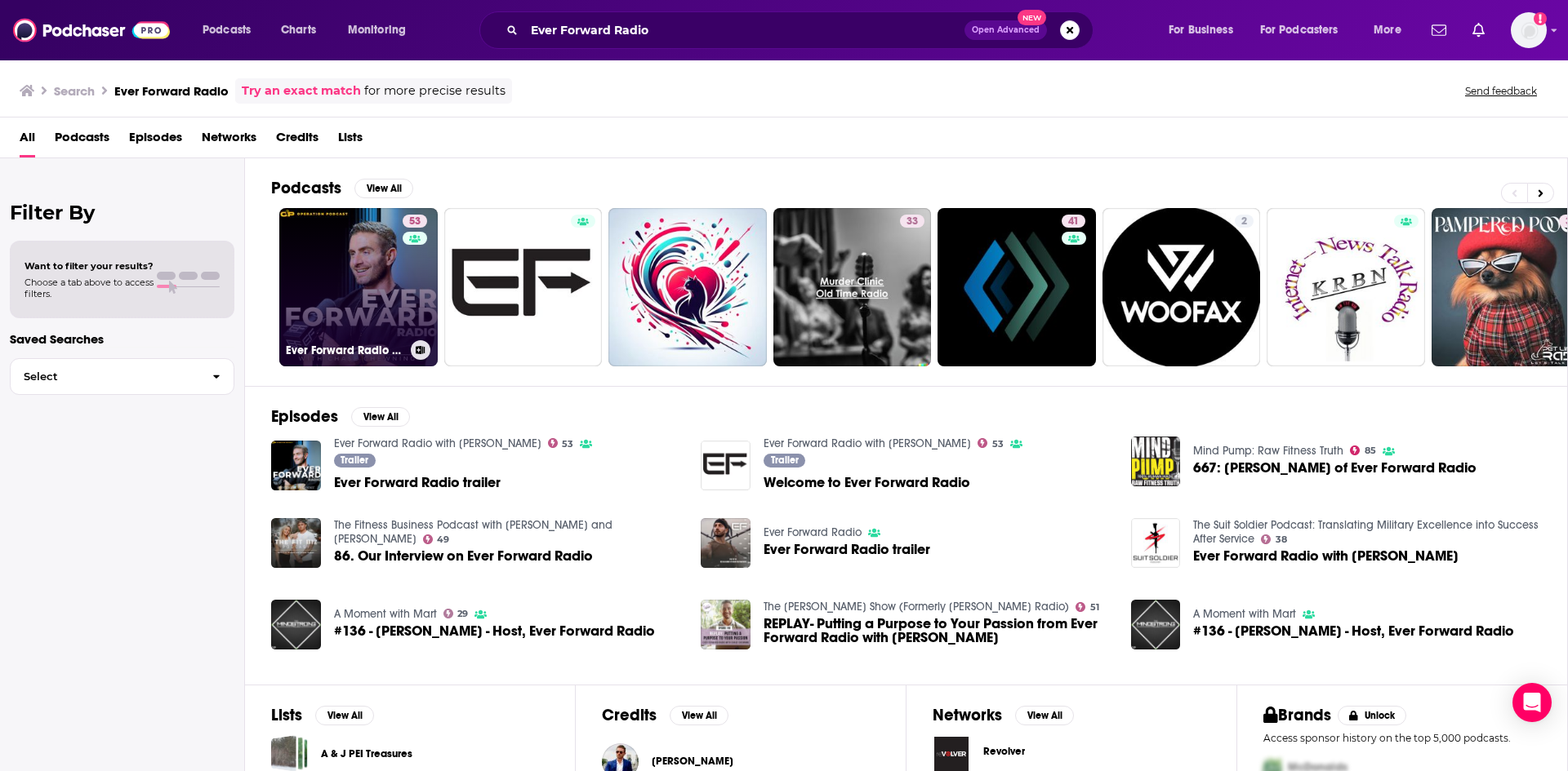
click at [363, 309] on link "53 Ever Forward Radio with [PERSON_NAME]" at bounding box center [359, 287] width 159 height 159
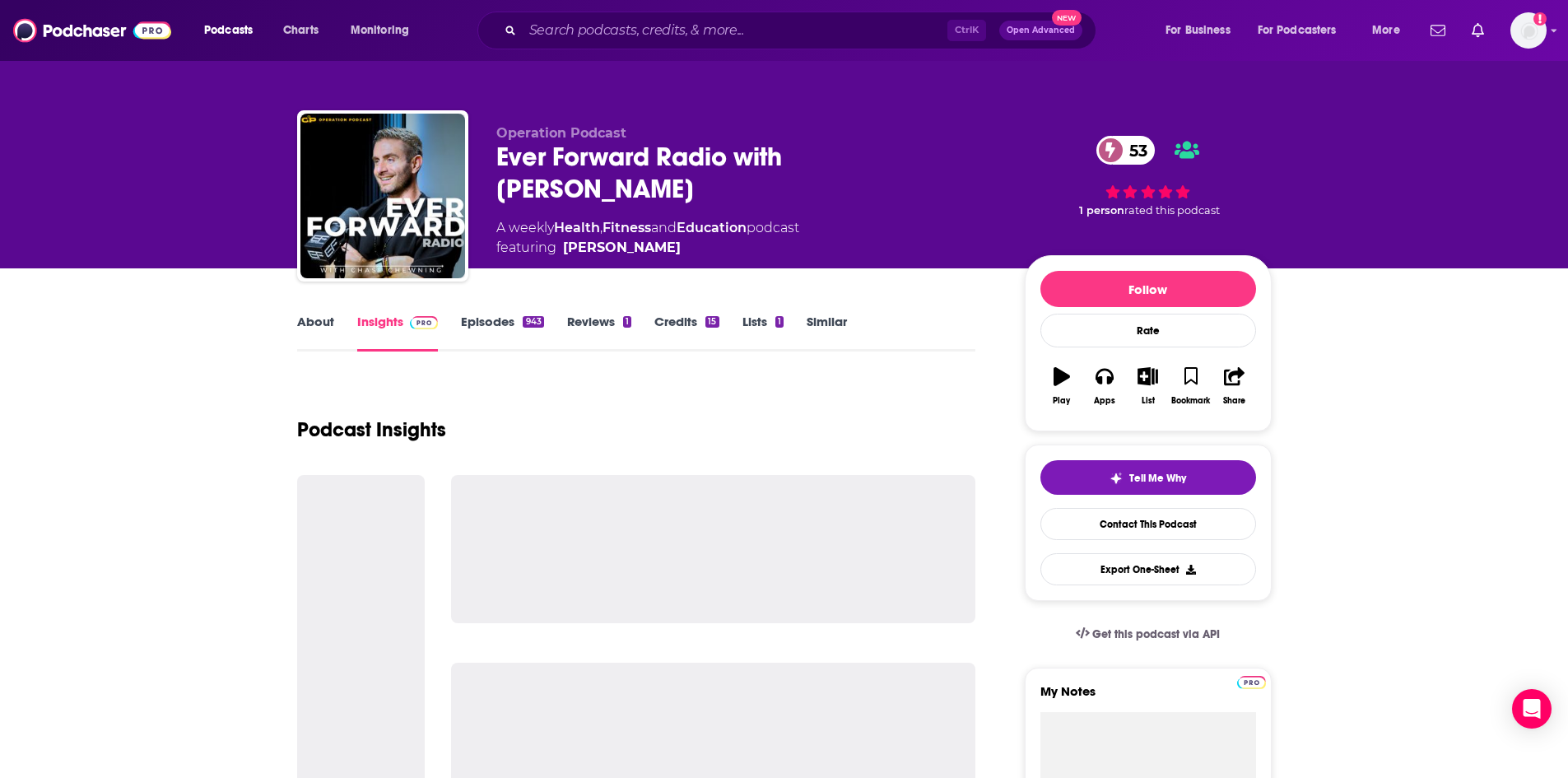
click at [307, 319] on link "About" at bounding box center [315, 333] width 37 height 38
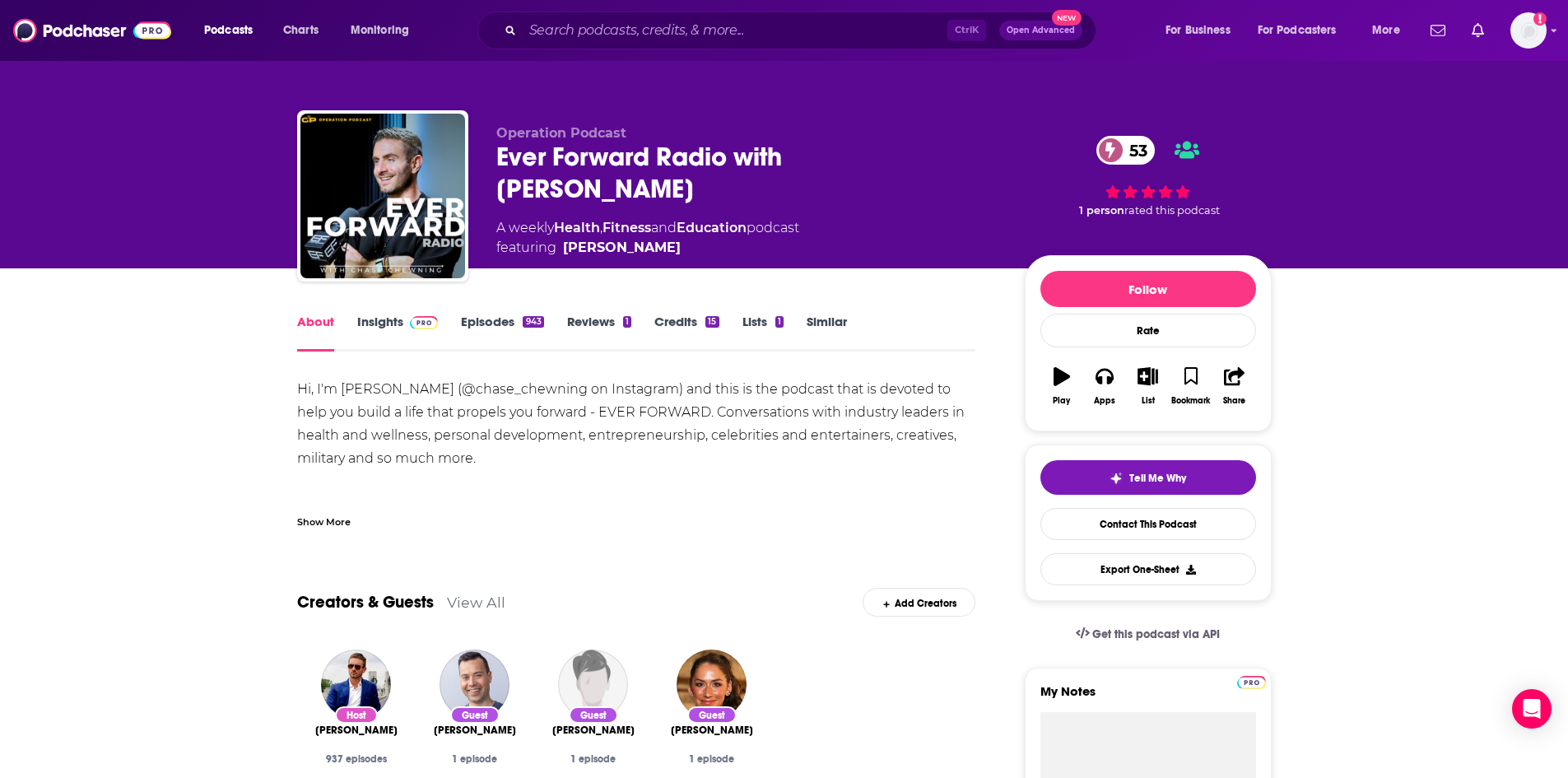
drag, startPoint x: 302, startPoint y: 388, endPoint x: 476, endPoint y: 455, distance: 186.5
click at [476, 455] on div "Hi, I'm [PERSON_NAME] (@chase_chewning on Instagram) and this is the podcast th…" at bounding box center [637, 459] width 680 height 162
click at [397, 330] on link "Insights" at bounding box center [398, 333] width 82 height 38
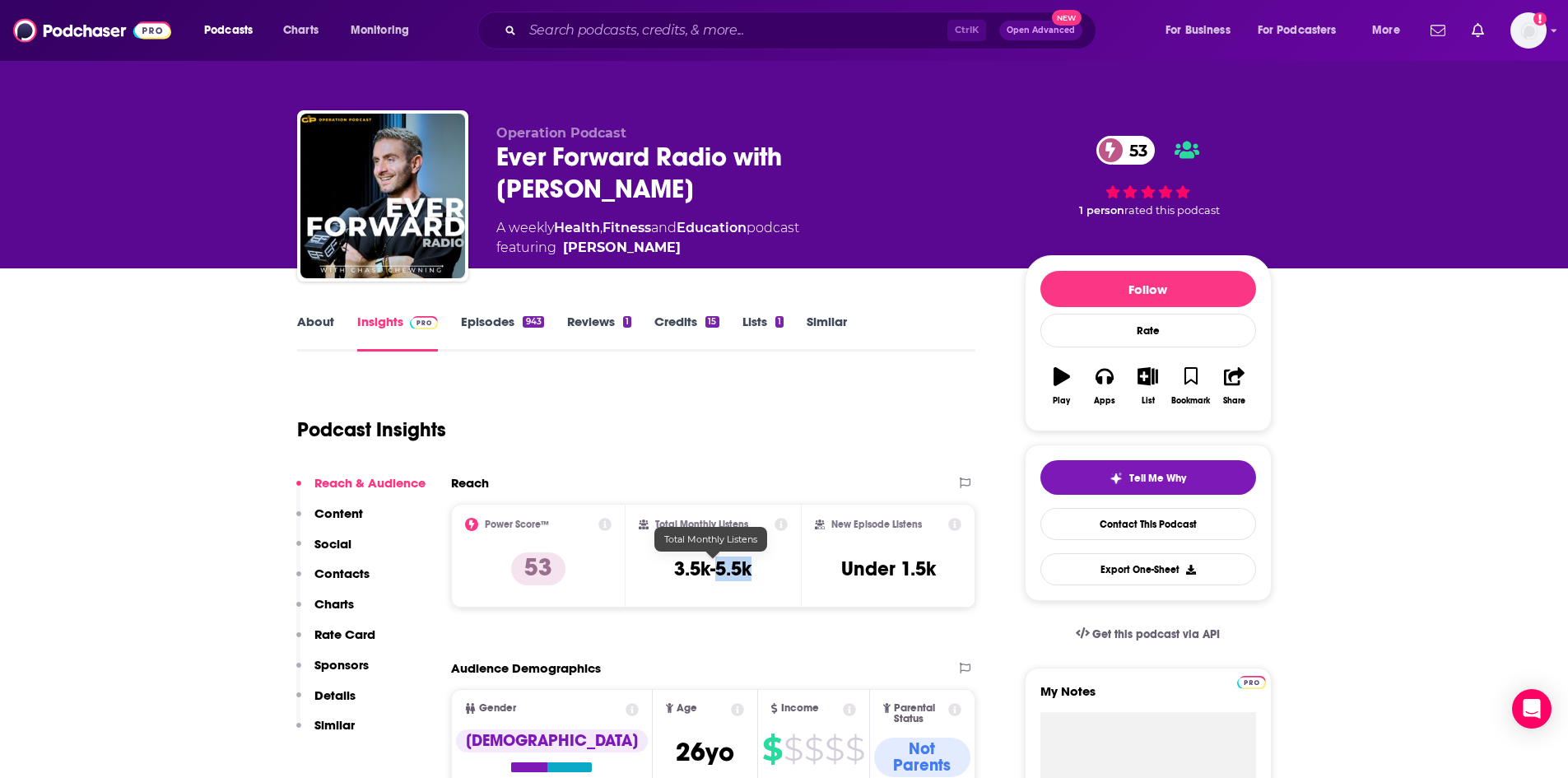
drag, startPoint x: 754, startPoint y: 569, endPoint x: 718, endPoint y: 571, distance: 36.1
click at [718, 571] on div "Total Monthly Listens 3.5k-5.5k" at bounding box center [713, 555] width 149 height 75
drag, startPoint x: 494, startPoint y: 162, endPoint x: 641, endPoint y: 189, distance: 149.5
click at [641, 189] on div "Operation Podcast Ever Forward Radio with [PERSON_NAME] 53 A weekly Health , Fi…" at bounding box center [784, 199] width 975 height 178
click at [643, 28] on input "Search podcasts, credits, & more..." at bounding box center [735, 30] width 425 height 26
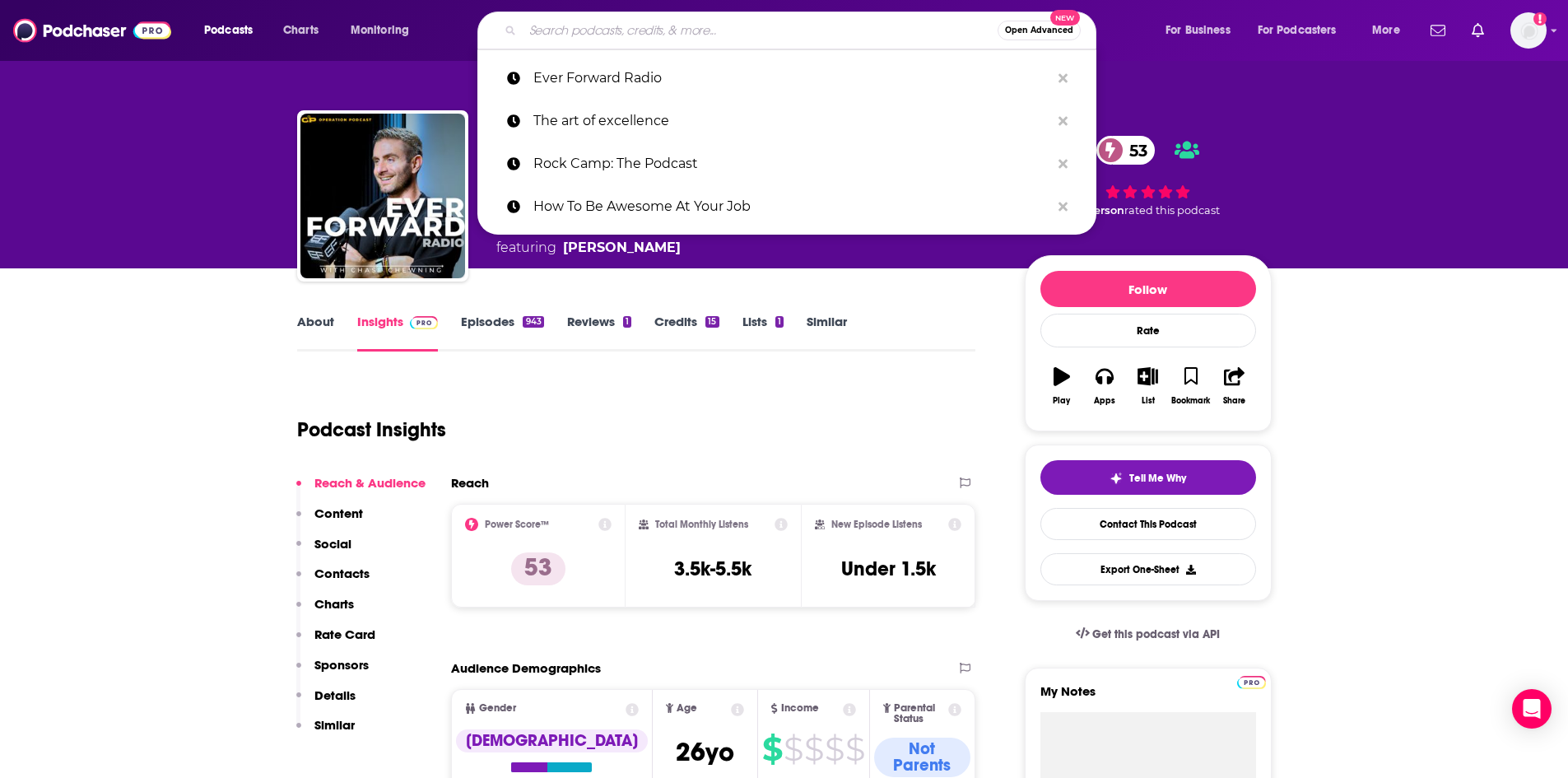
paste input "Look At Me with [PERSON_NAME]"
type input "Look At Me with [PERSON_NAME]"
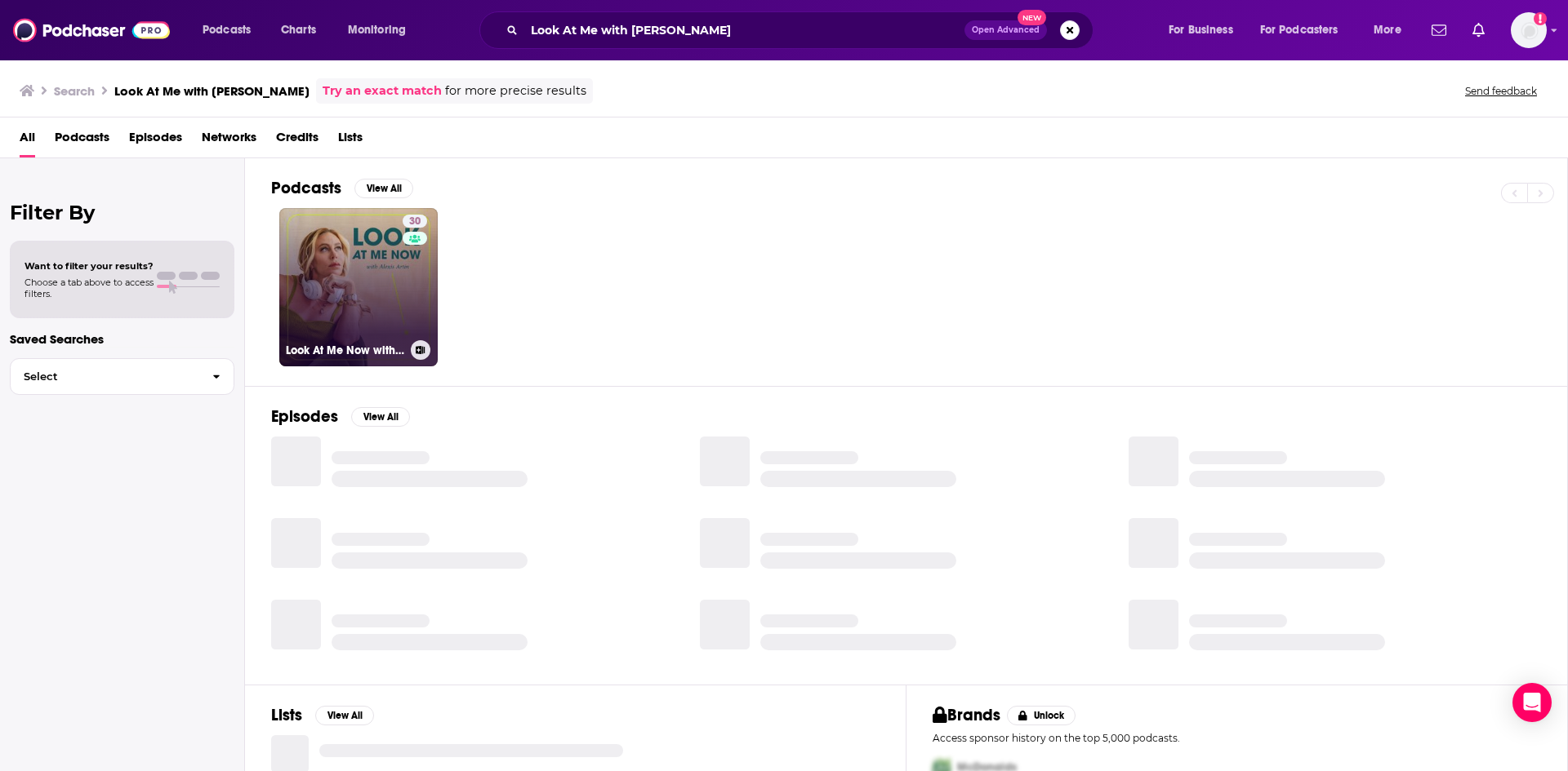
click at [337, 302] on link "30 Look At Me Now with [PERSON_NAME]" at bounding box center [359, 287] width 159 height 159
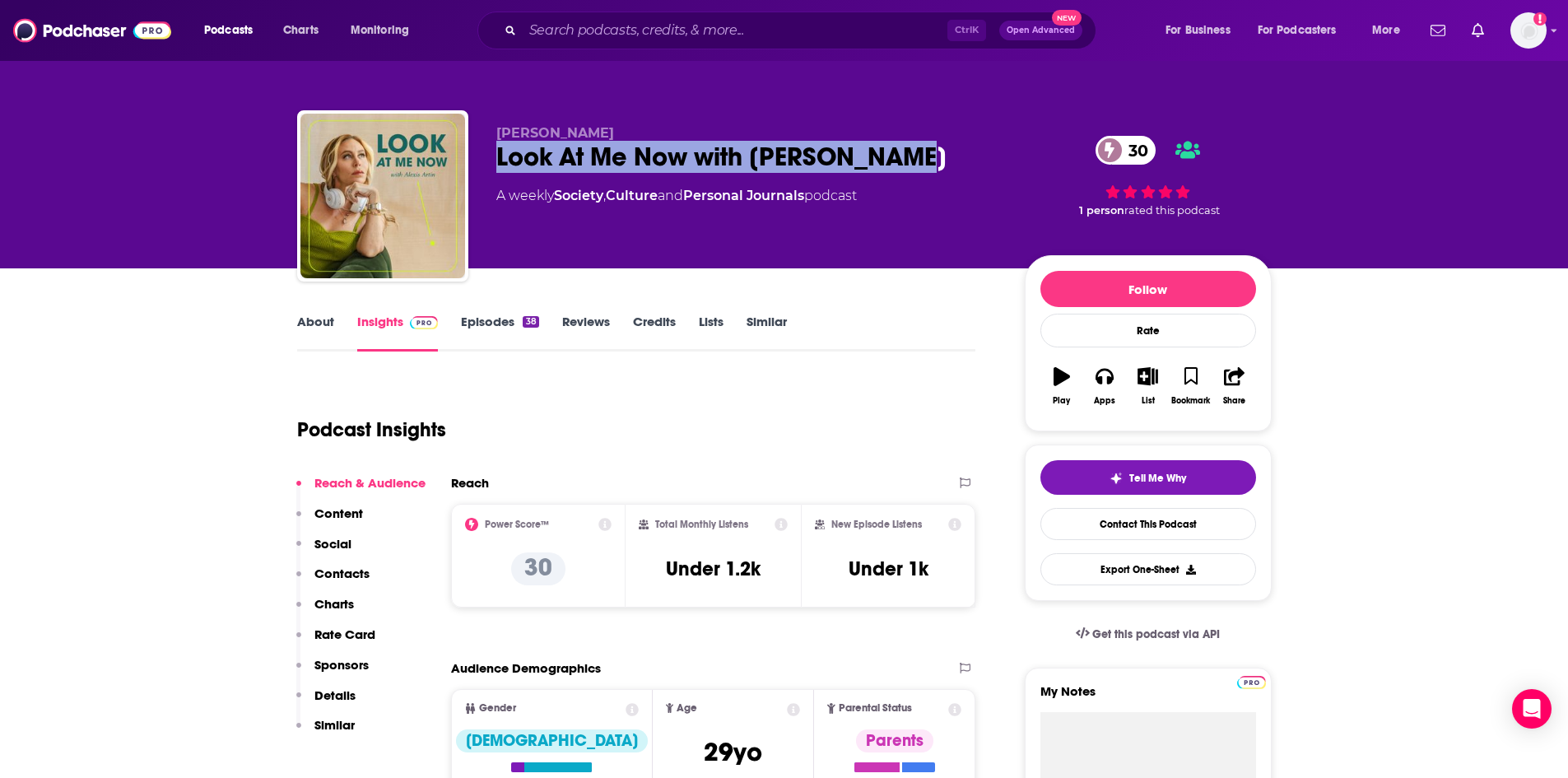
drag, startPoint x: 495, startPoint y: 154, endPoint x: 879, endPoint y: 162, distance: 384.1
click at [879, 162] on div "[PERSON_NAME] Look At Me Now with [PERSON_NAME] 30 A weekly Society , Culture a…" at bounding box center [784, 199] width 975 height 178
click at [316, 316] on link "About" at bounding box center [315, 333] width 37 height 38
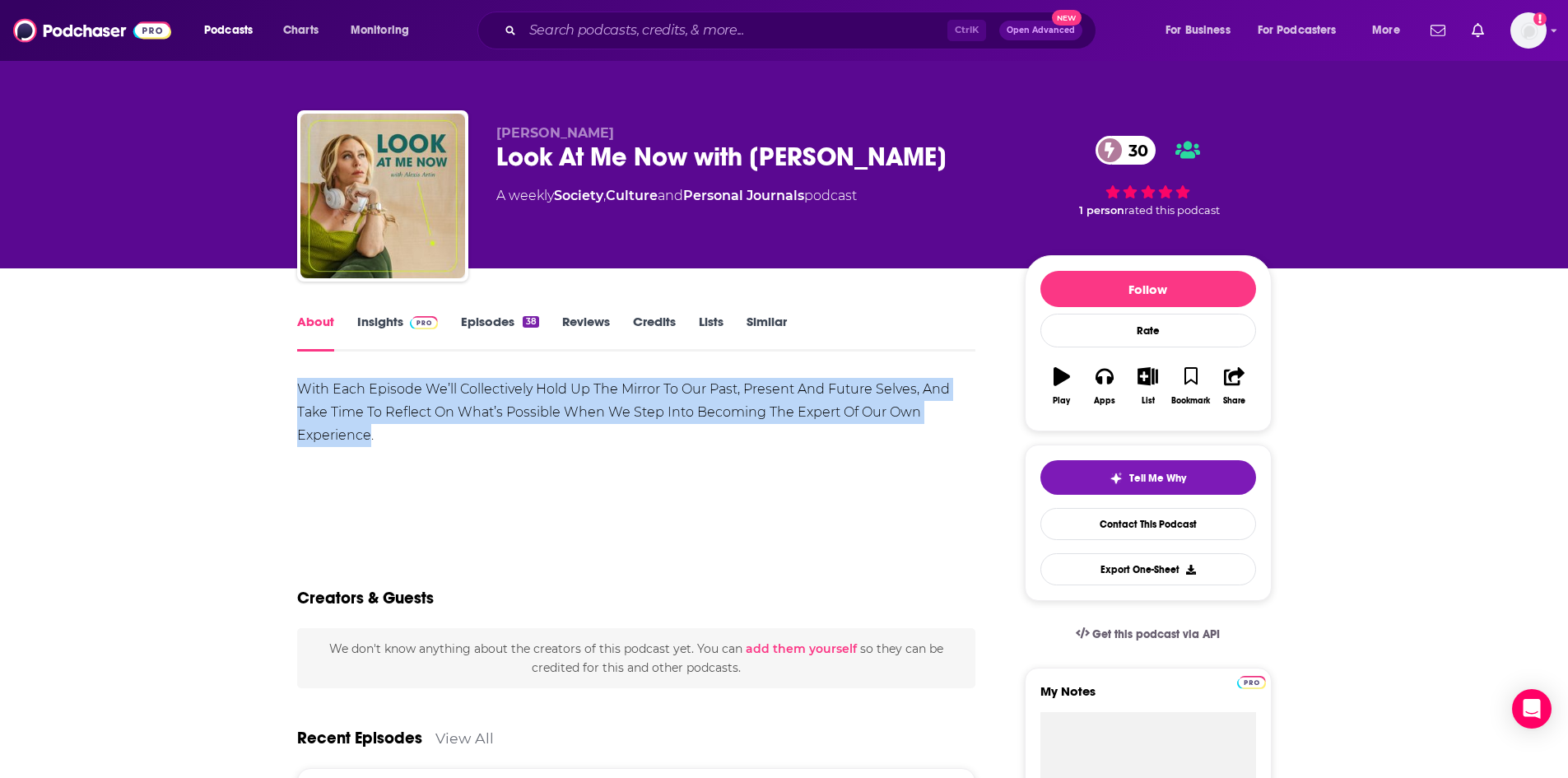
drag, startPoint x: 299, startPoint y: 387, endPoint x: 371, endPoint y: 436, distance: 87.1
click at [371, 436] on div "With Each Episode We’ll Collectively Hold Up The Mirror To Our Past, Present An…" at bounding box center [637, 413] width 680 height 69
click at [379, 321] on link "Insights" at bounding box center [398, 333] width 82 height 38
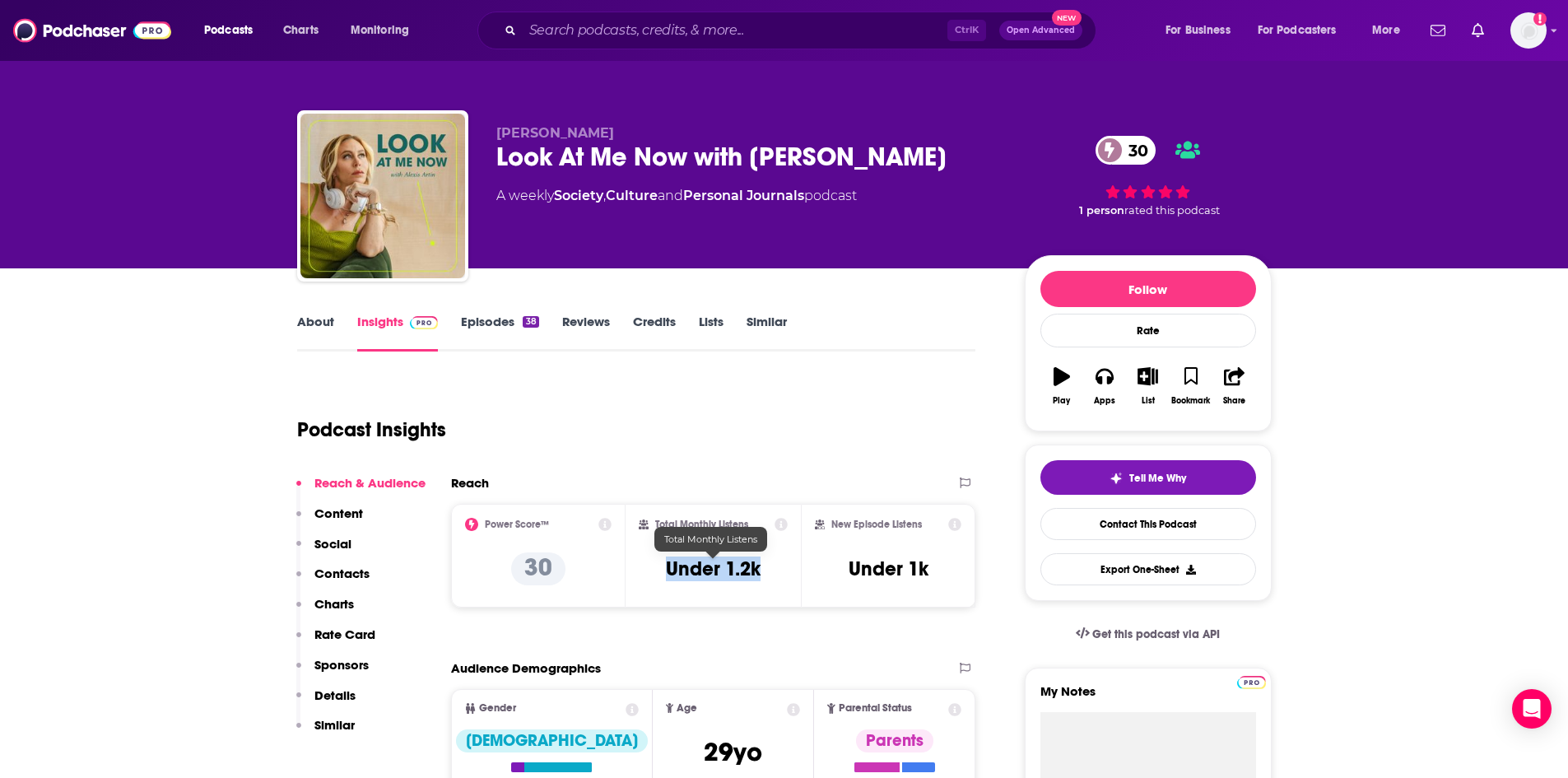
drag, startPoint x: 759, startPoint y: 567, endPoint x: 663, endPoint y: 573, distance: 96.2
click at [663, 573] on div "Total Monthly Listens Under 1.2k" at bounding box center [713, 555] width 149 height 75
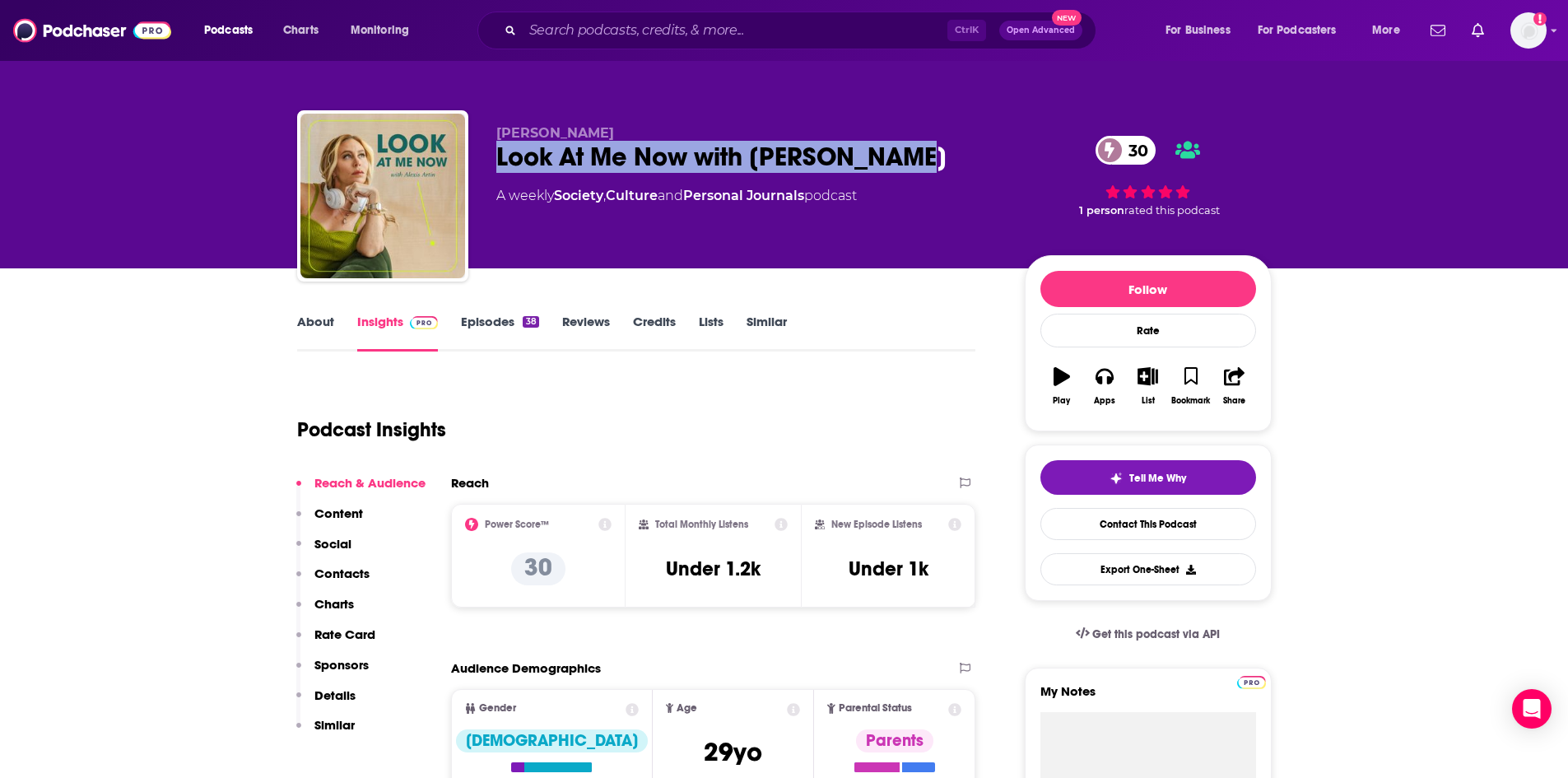
drag, startPoint x: 498, startPoint y: 156, endPoint x: 891, endPoint y: 162, distance: 393.0
click at [891, 162] on div "Look At Me Now with [PERSON_NAME] 30" at bounding box center [747, 156] width 502 height 32
